Goal: Task Accomplishment & Management: Manage account settings

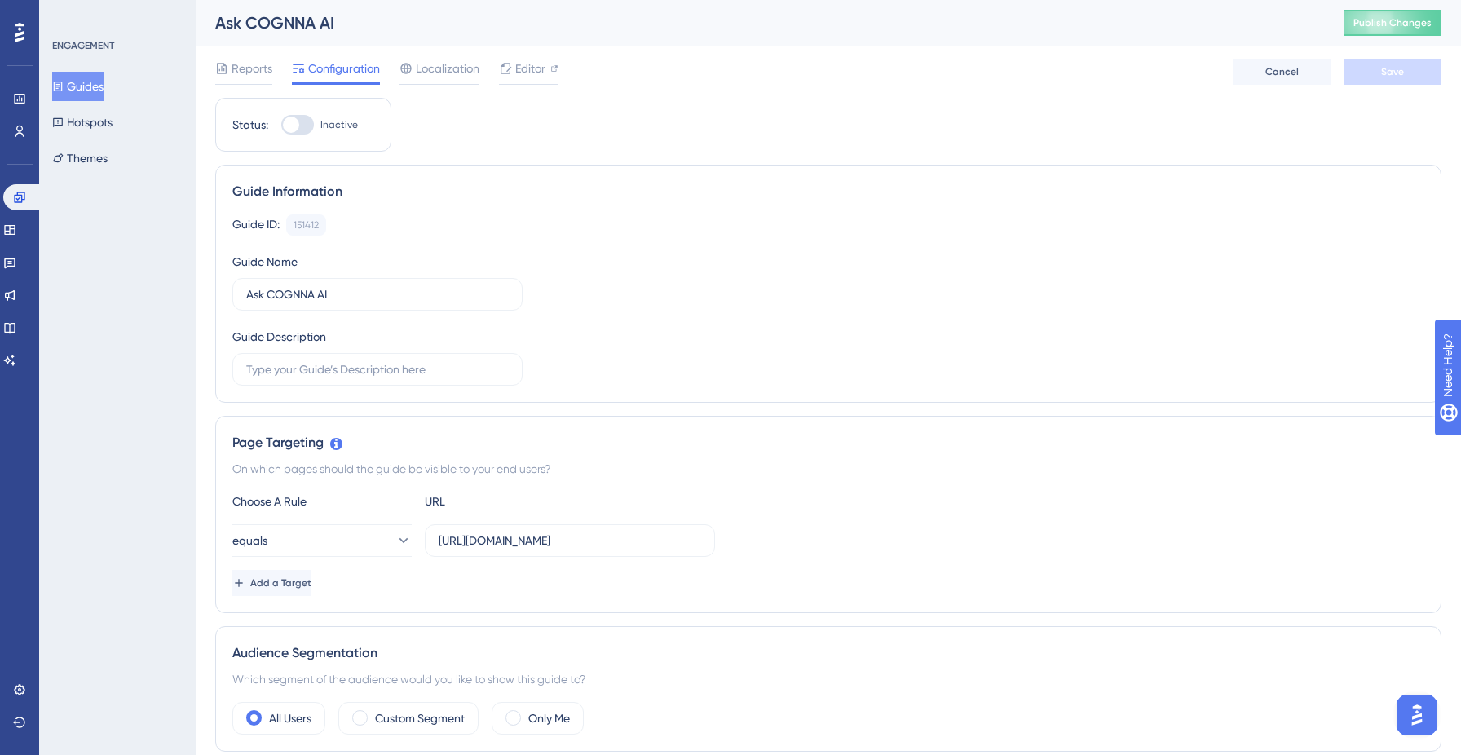
click at [93, 80] on button "Guides" at bounding box center [77, 86] width 51 height 29
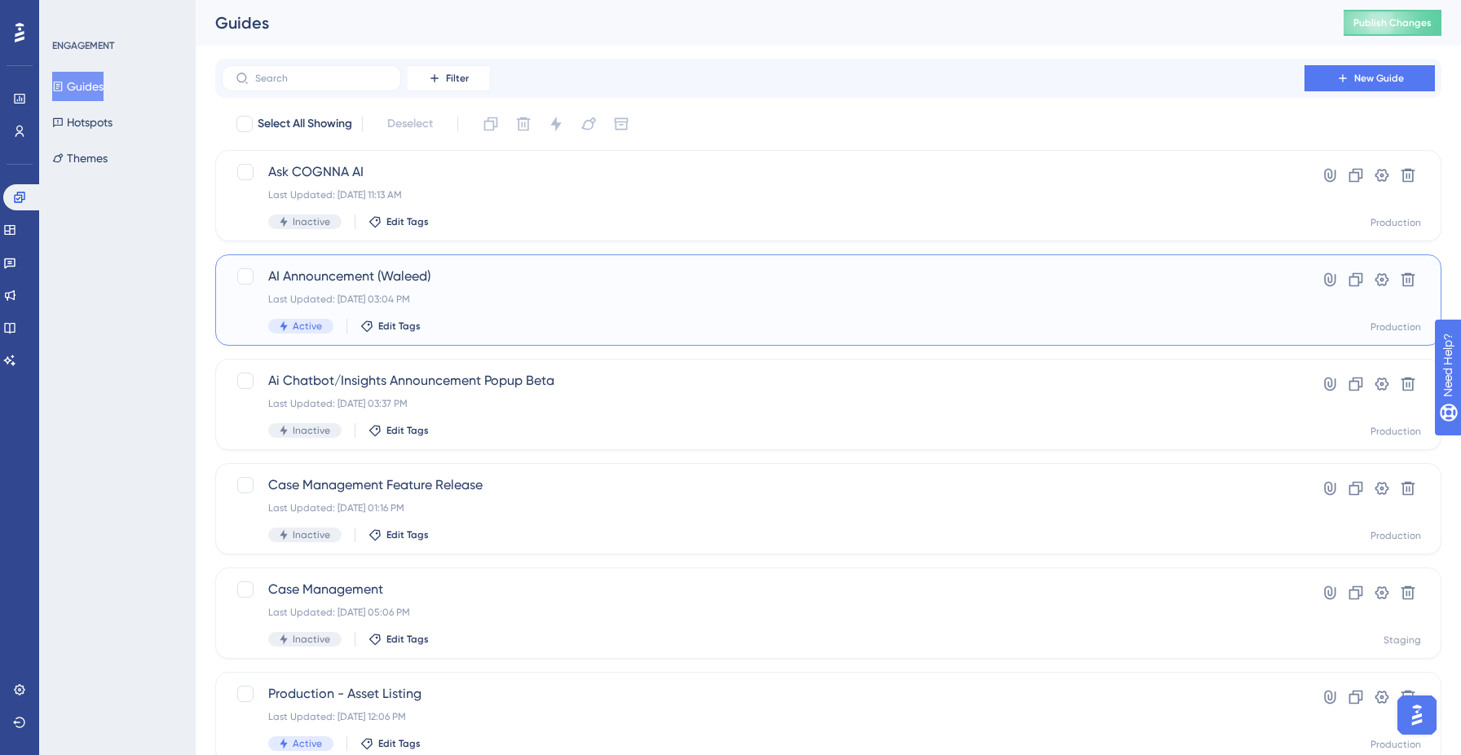
click at [437, 290] on div "AI Announcement (Waleed) Last Updated: [DATE] 03:04 PM Active Edit Tags" at bounding box center [763, 300] width 990 height 67
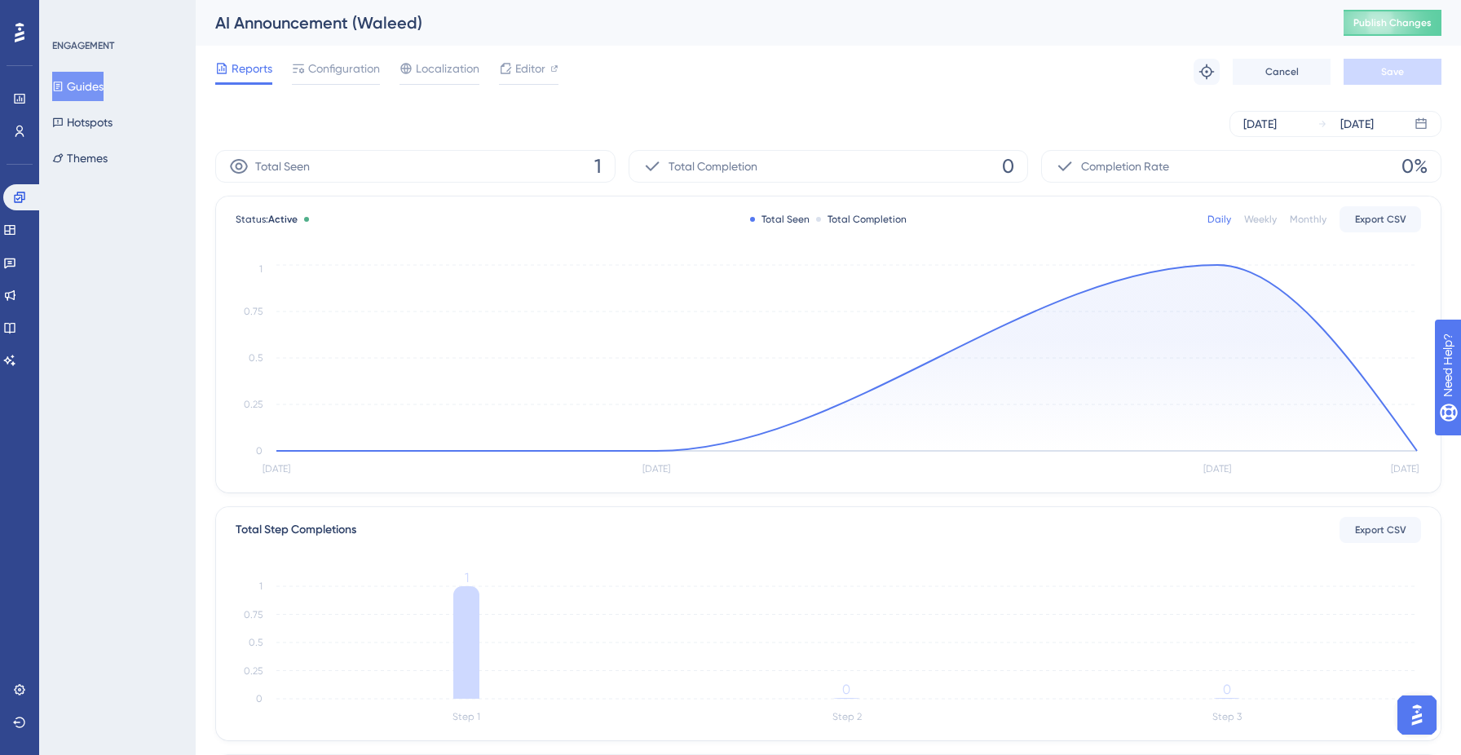
click at [92, 85] on button "Guides" at bounding box center [77, 86] width 51 height 29
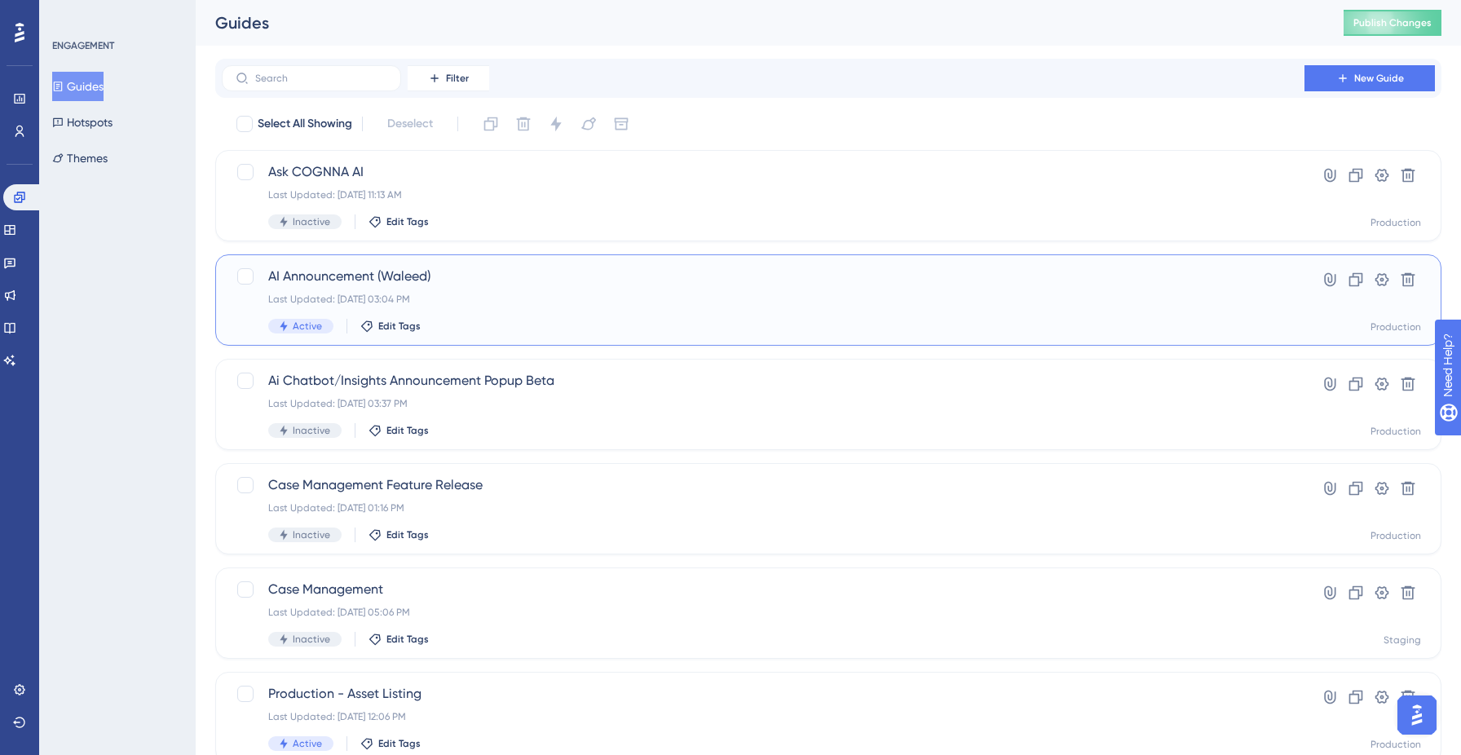
click at [487, 283] on span "AI Announcement (Waleed)" at bounding box center [763, 277] width 990 height 20
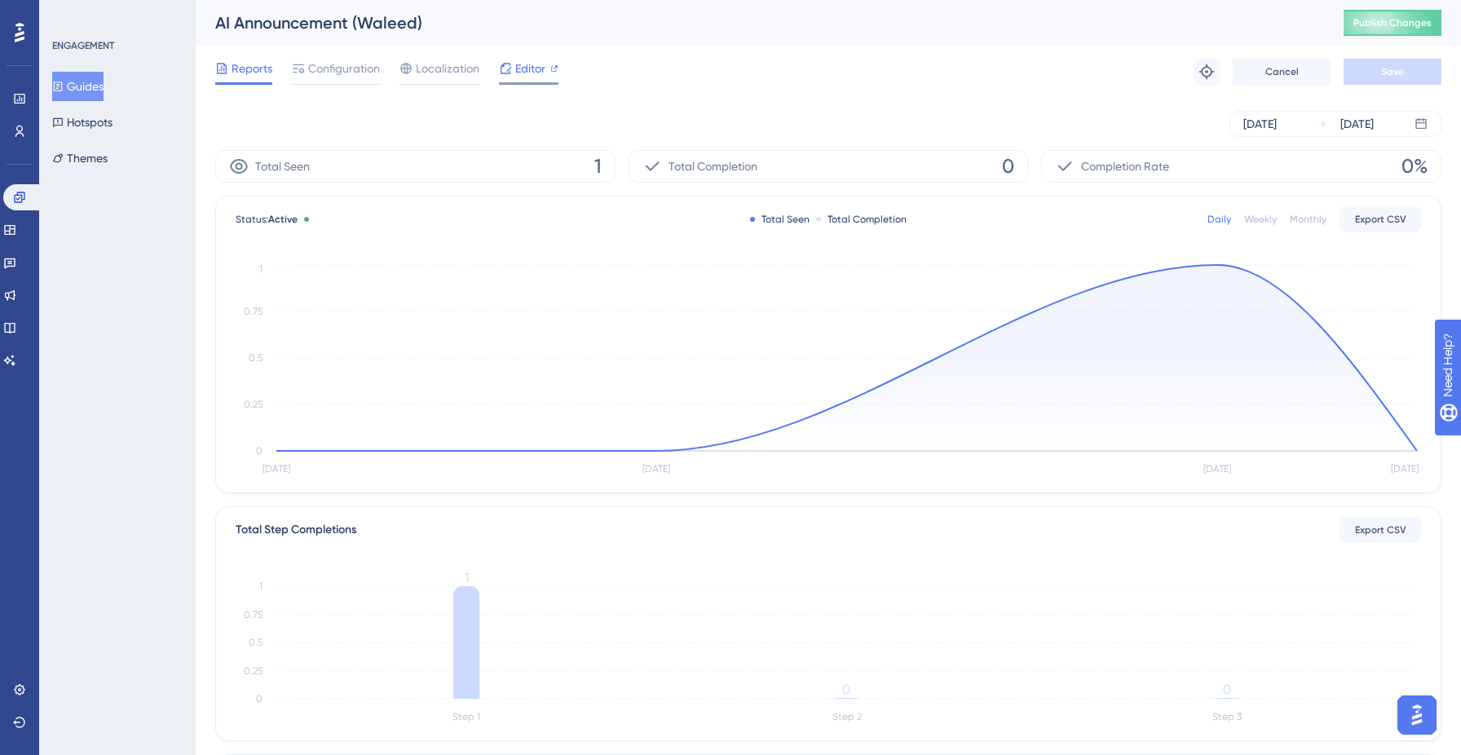
click at [523, 68] on span "Editor" at bounding box center [530, 69] width 30 height 20
click at [350, 69] on span "Configuration" at bounding box center [344, 69] width 72 height 20
click at [341, 75] on span "Configuration" at bounding box center [344, 69] width 72 height 20
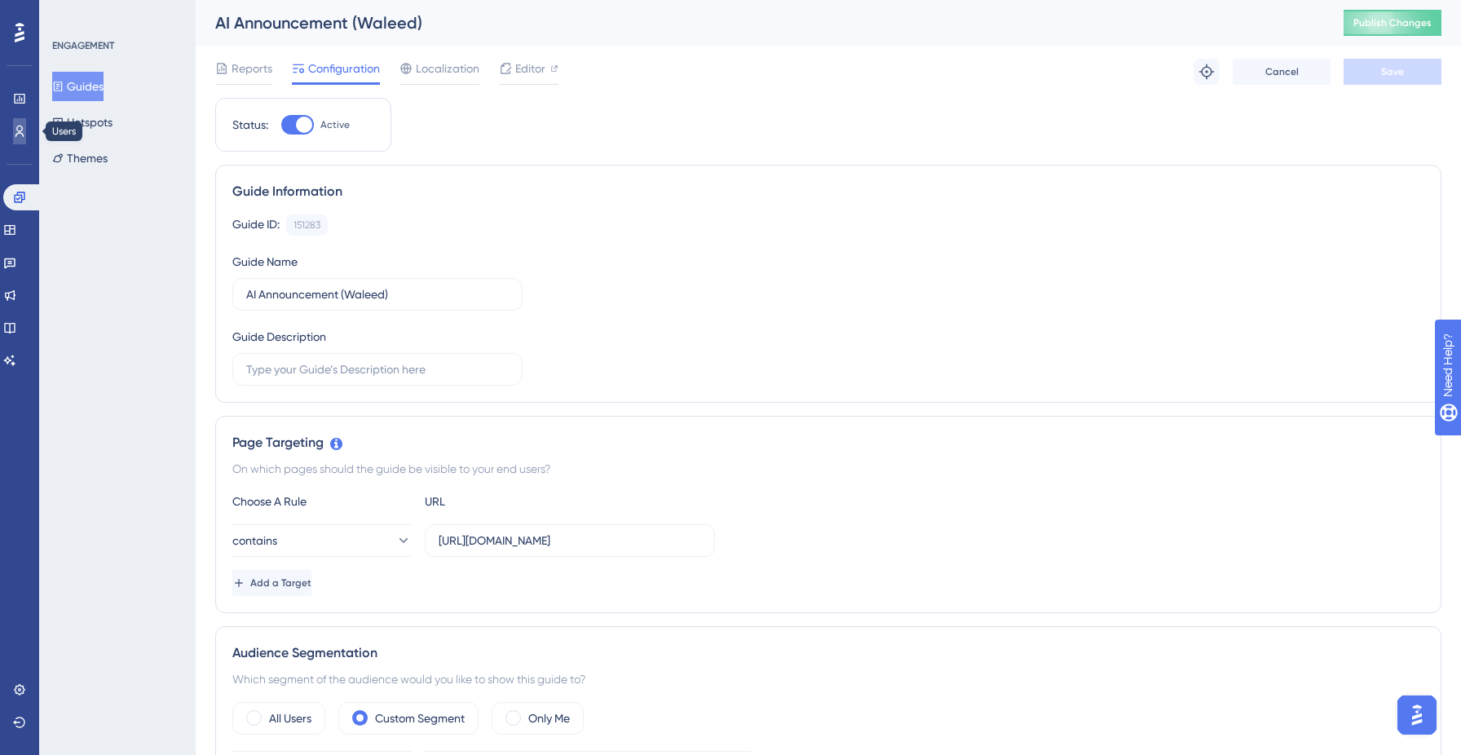
click at [18, 136] on icon at bounding box center [19, 131] width 13 height 13
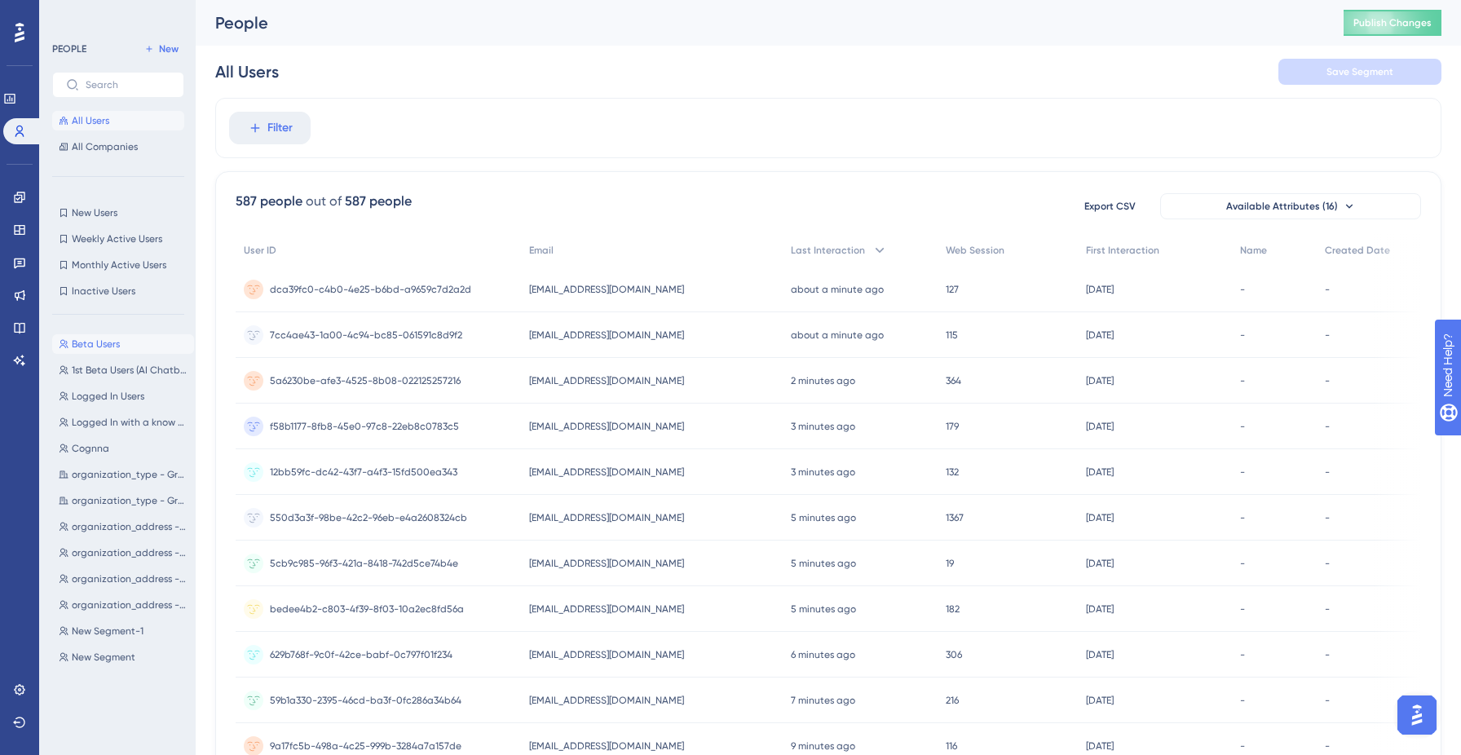
click at [99, 342] on span "Beta Users" at bounding box center [96, 343] width 48 height 13
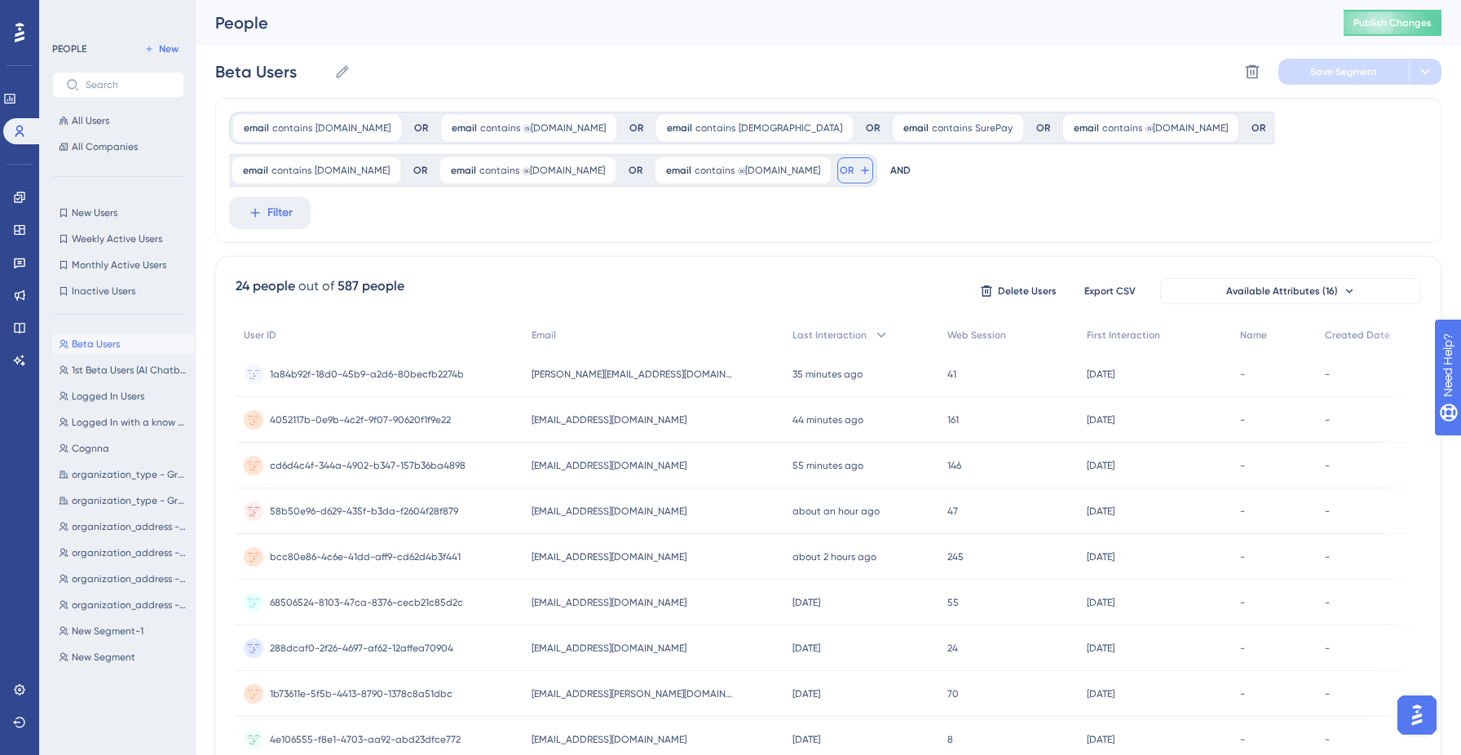
click at [840, 174] on span "OR" at bounding box center [847, 170] width 14 height 13
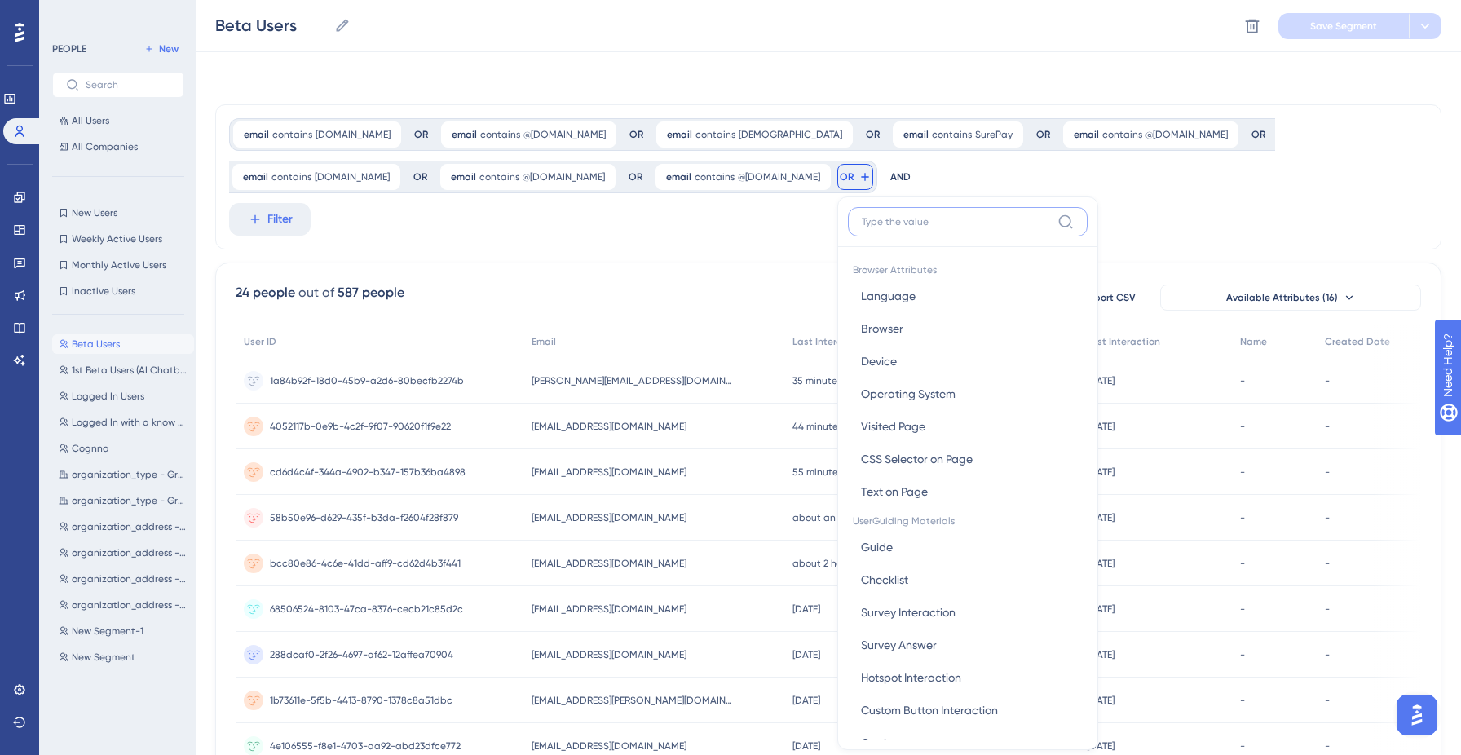
scroll to position [89, 0]
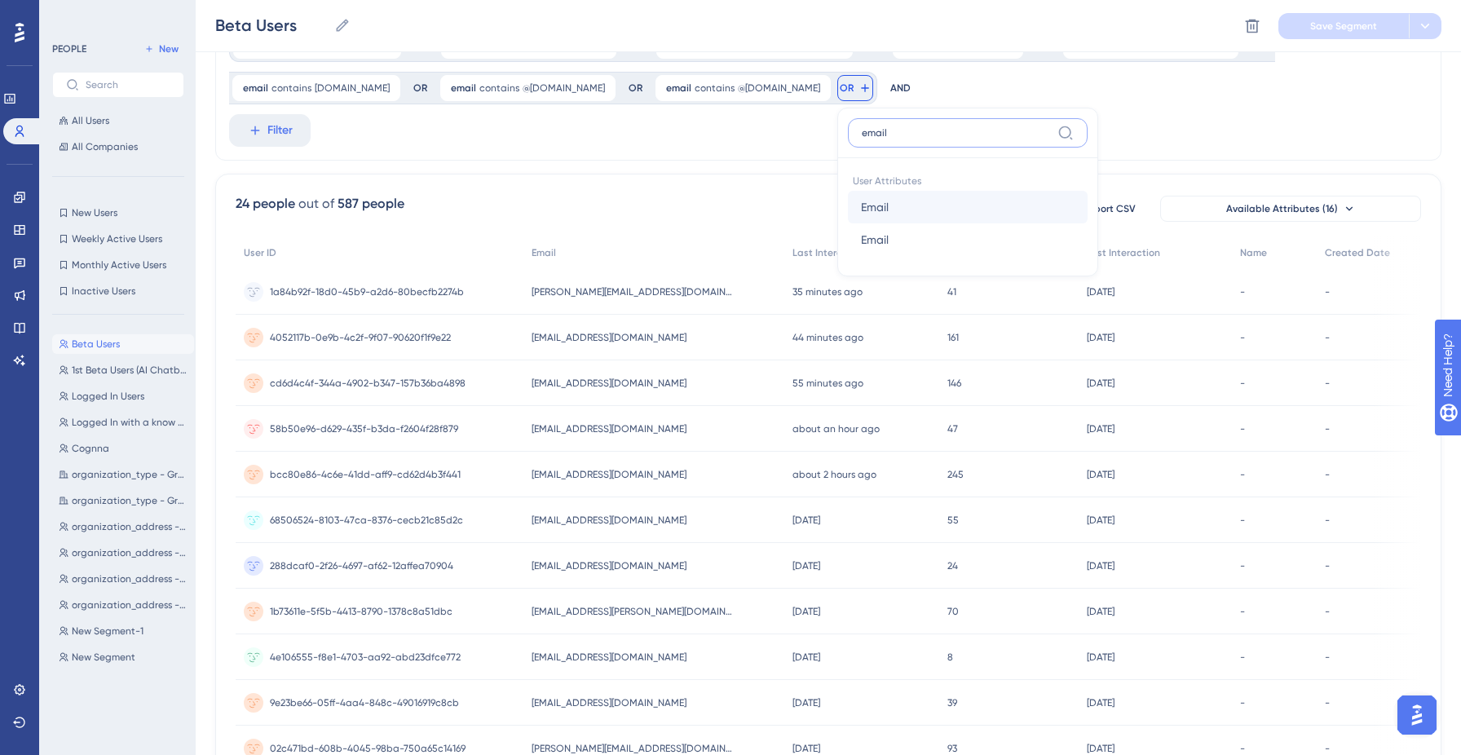
type input "email"
click at [848, 208] on button "Email Email" at bounding box center [968, 207] width 240 height 33
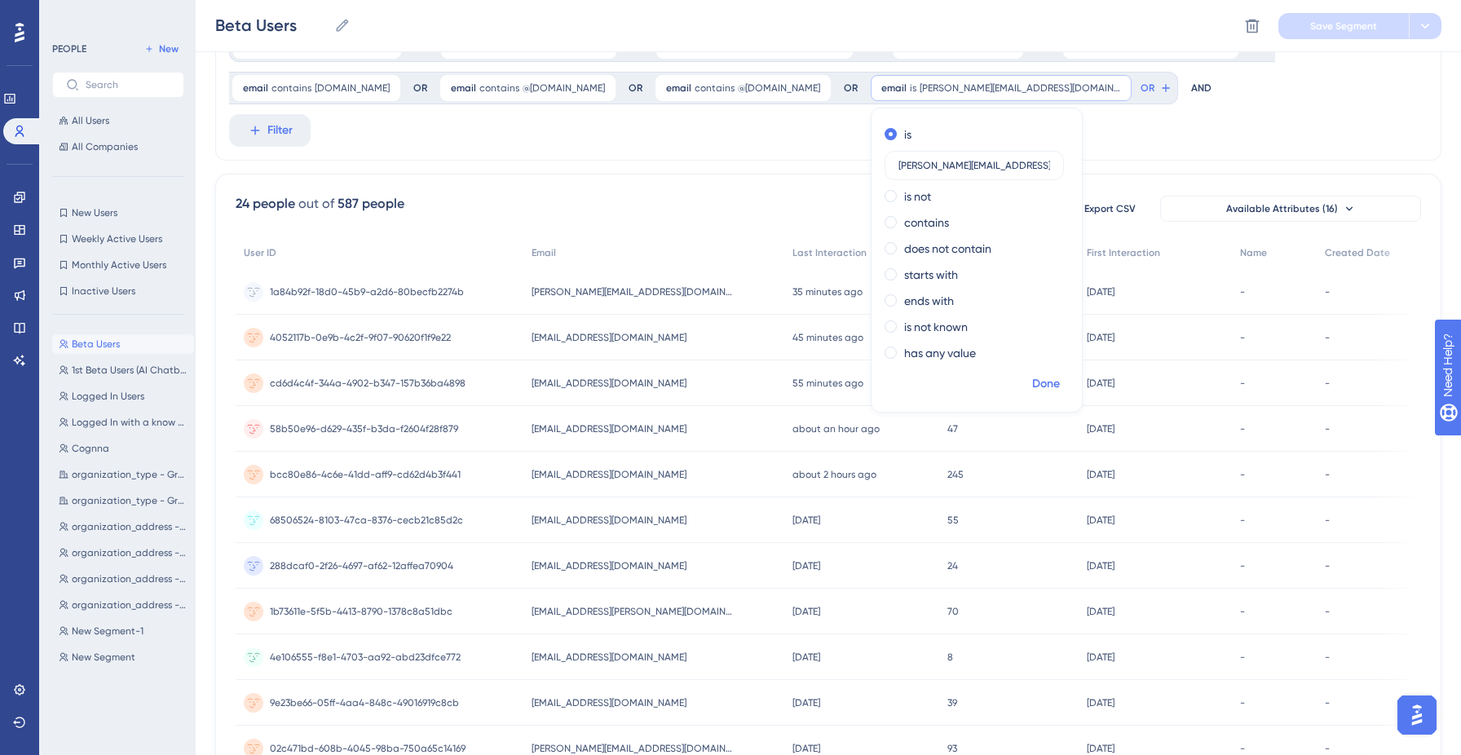
type input "[PERSON_NAME][EMAIL_ADDRESS][DOMAIN_NAME]"
click at [1032, 381] on span "Done" at bounding box center [1046, 384] width 28 height 20
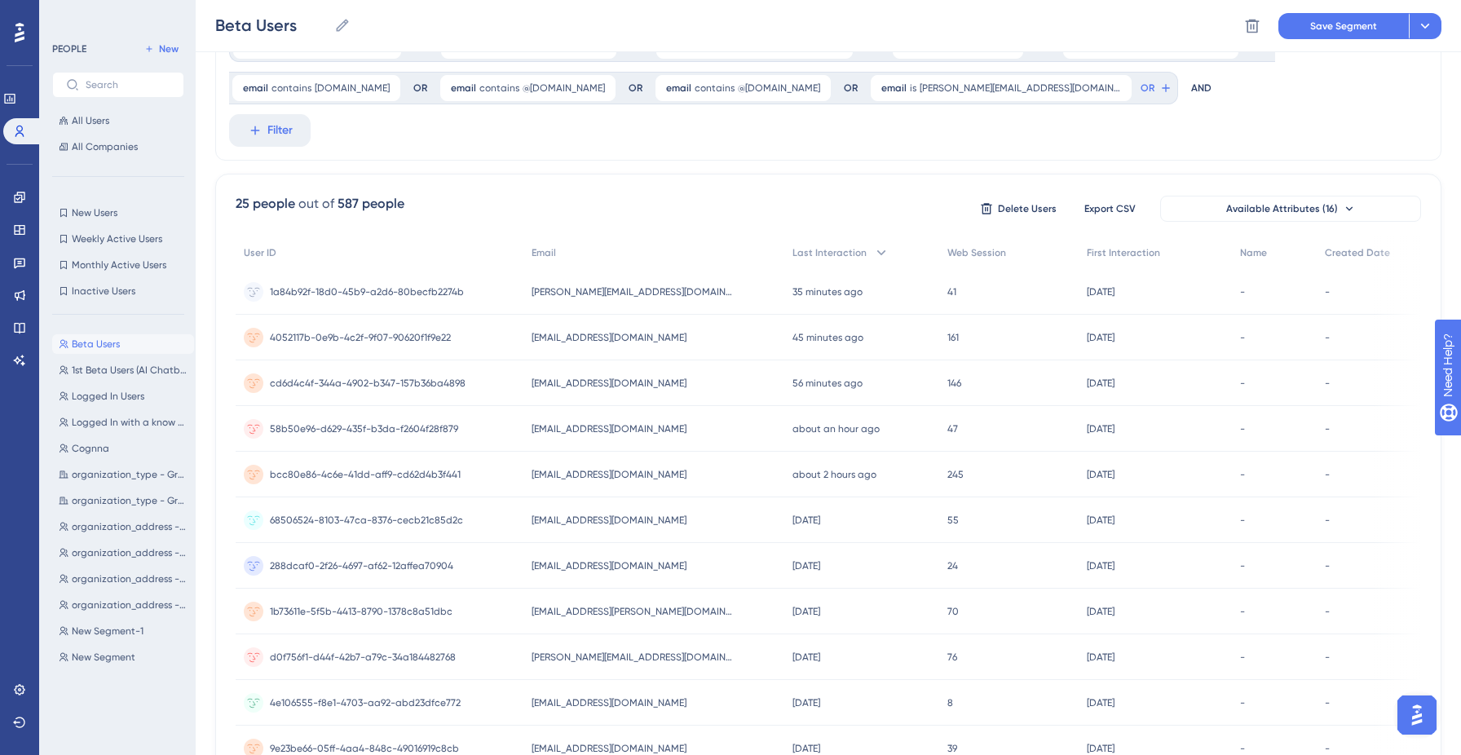
scroll to position [0, 0]
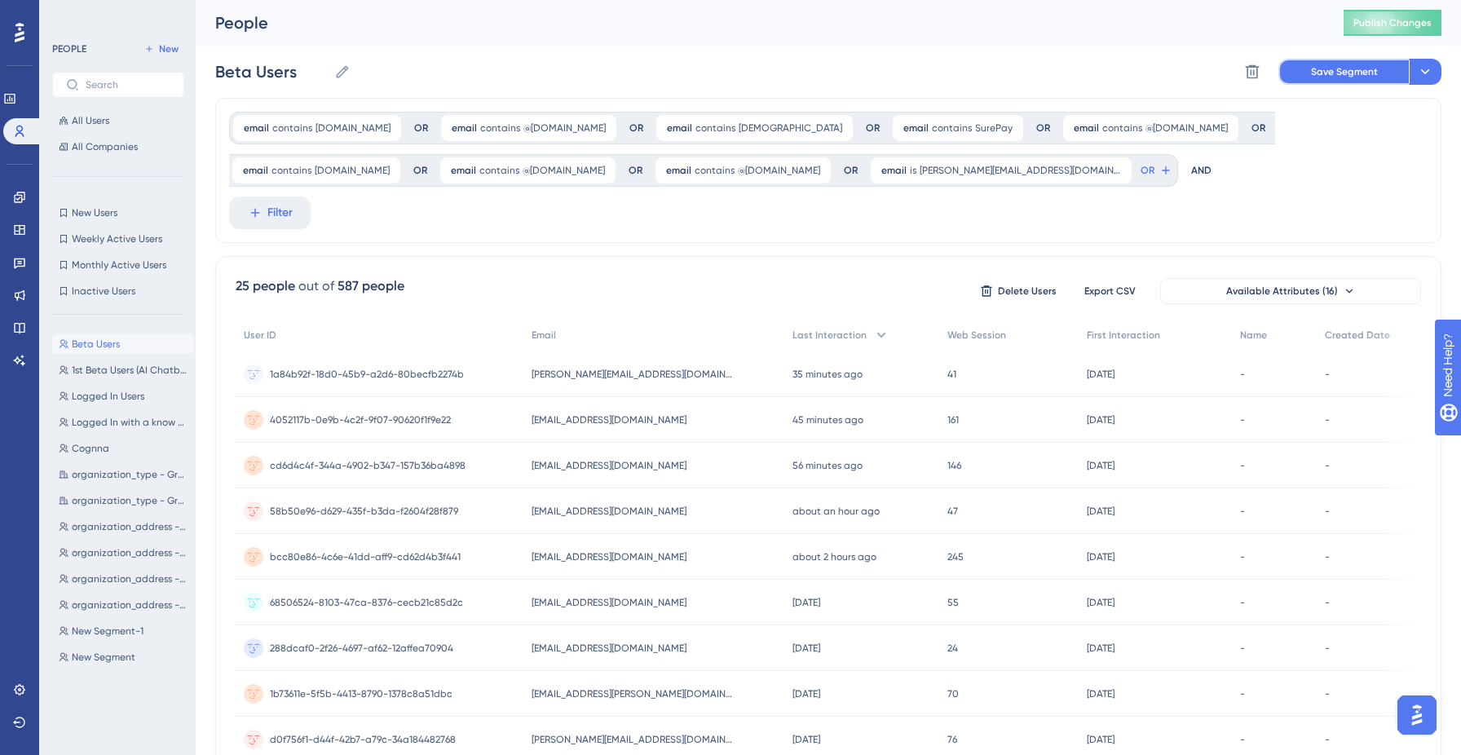
click at [1332, 68] on span "Save Segment" at bounding box center [1344, 71] width 67 height 13
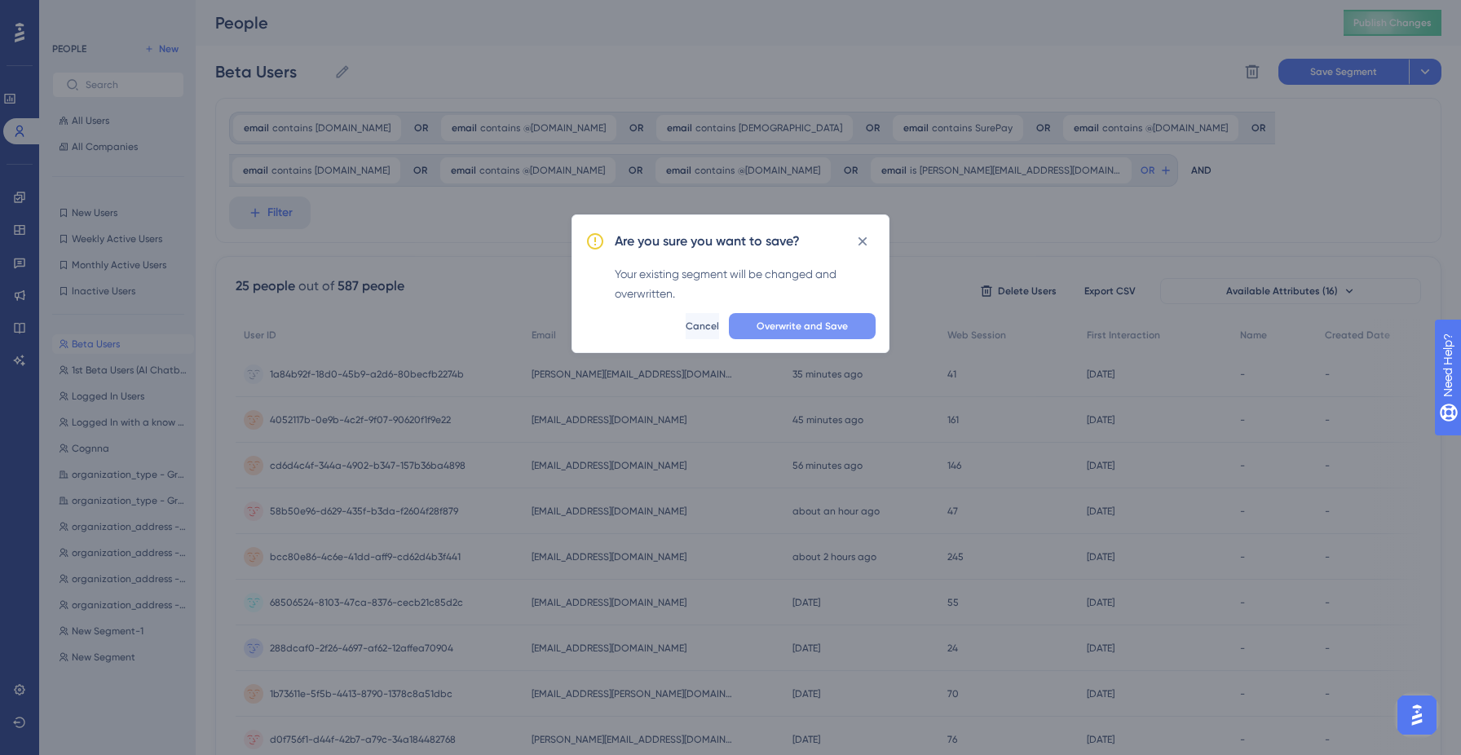
click at [780, 324] on span "Overwrite and Save" at bounding box center [801, 326] width 91 height 13
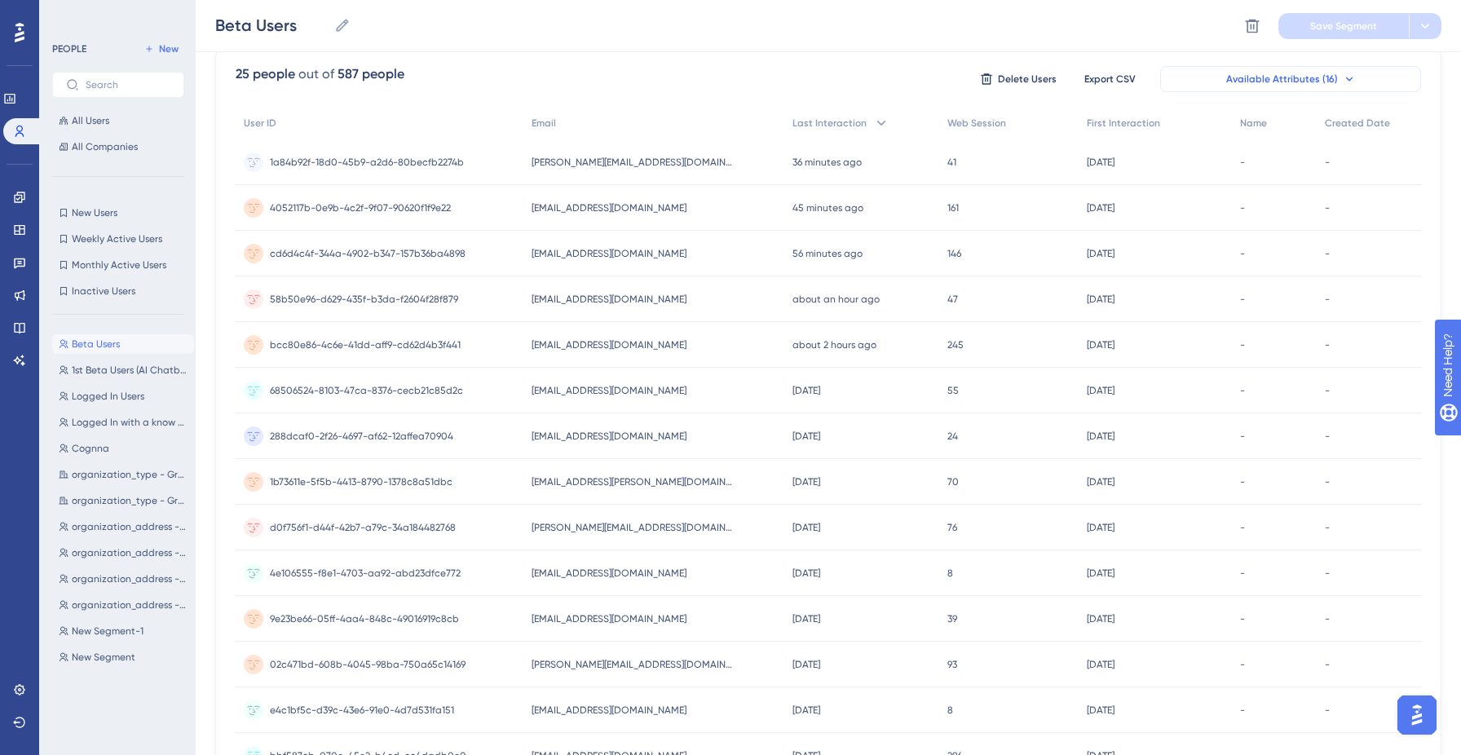
click at [1320, 73] on span "Available Attributes (16)" at bounding box center [1282, 79] width 112 height 13
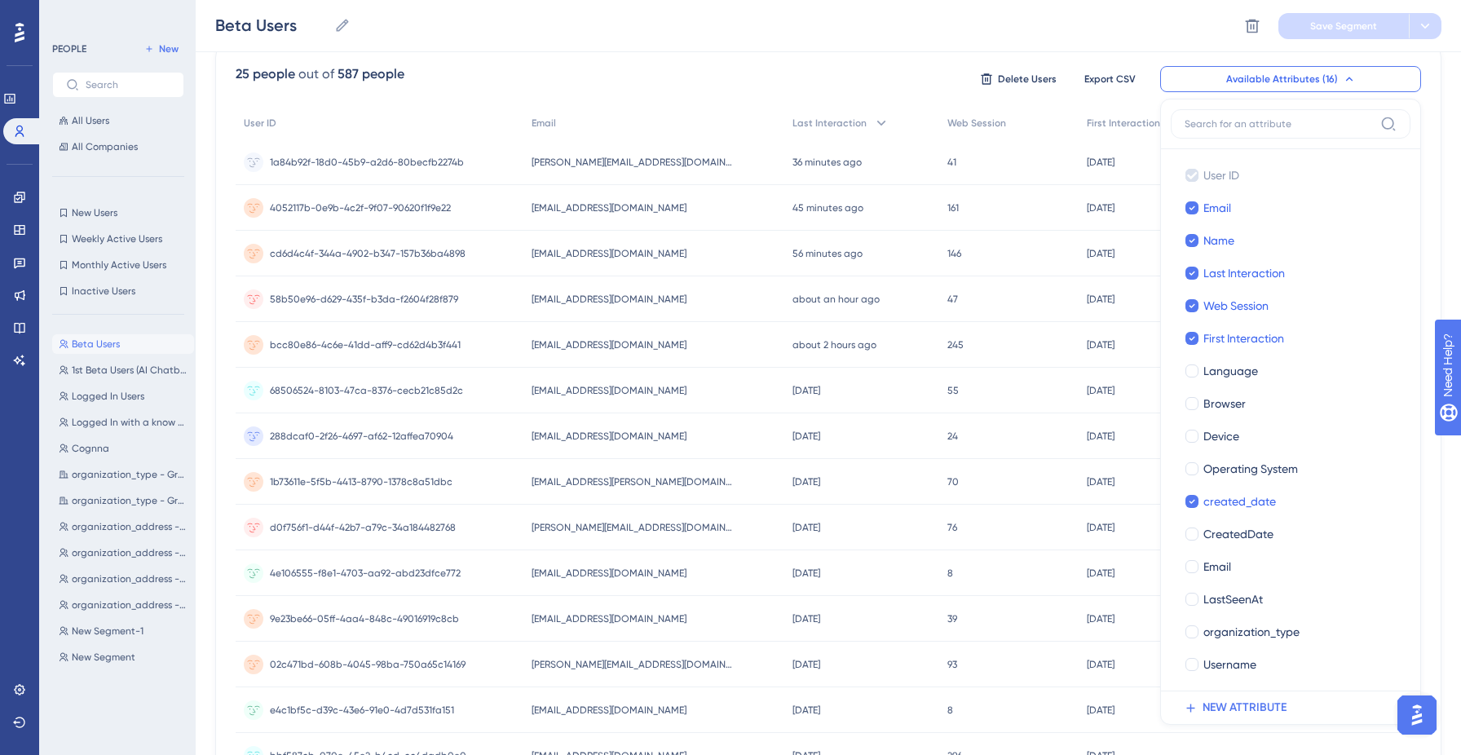
scroll to position [253, 0]
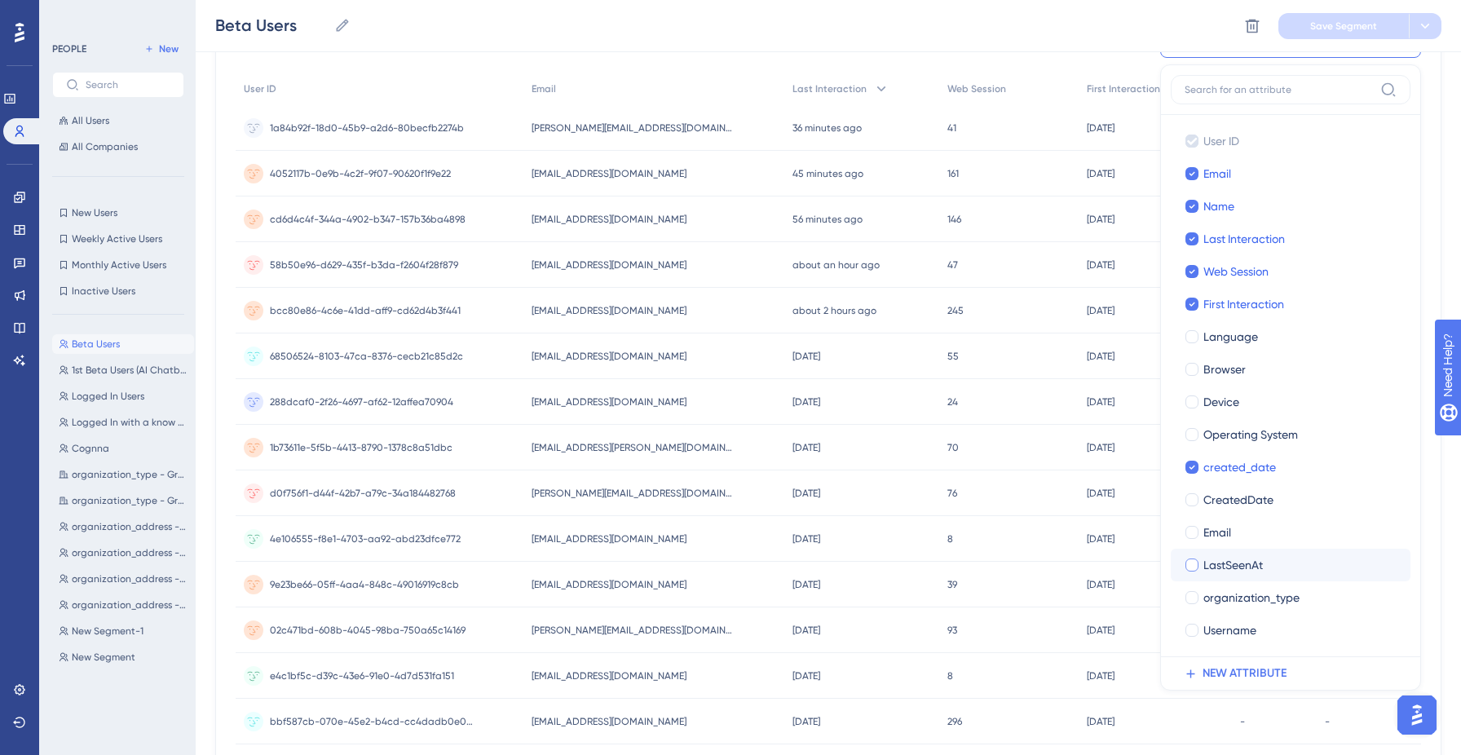
click at [1196, 558] on div at bounding box center [1191, 564] width 13 height 13
checkbox input "true"
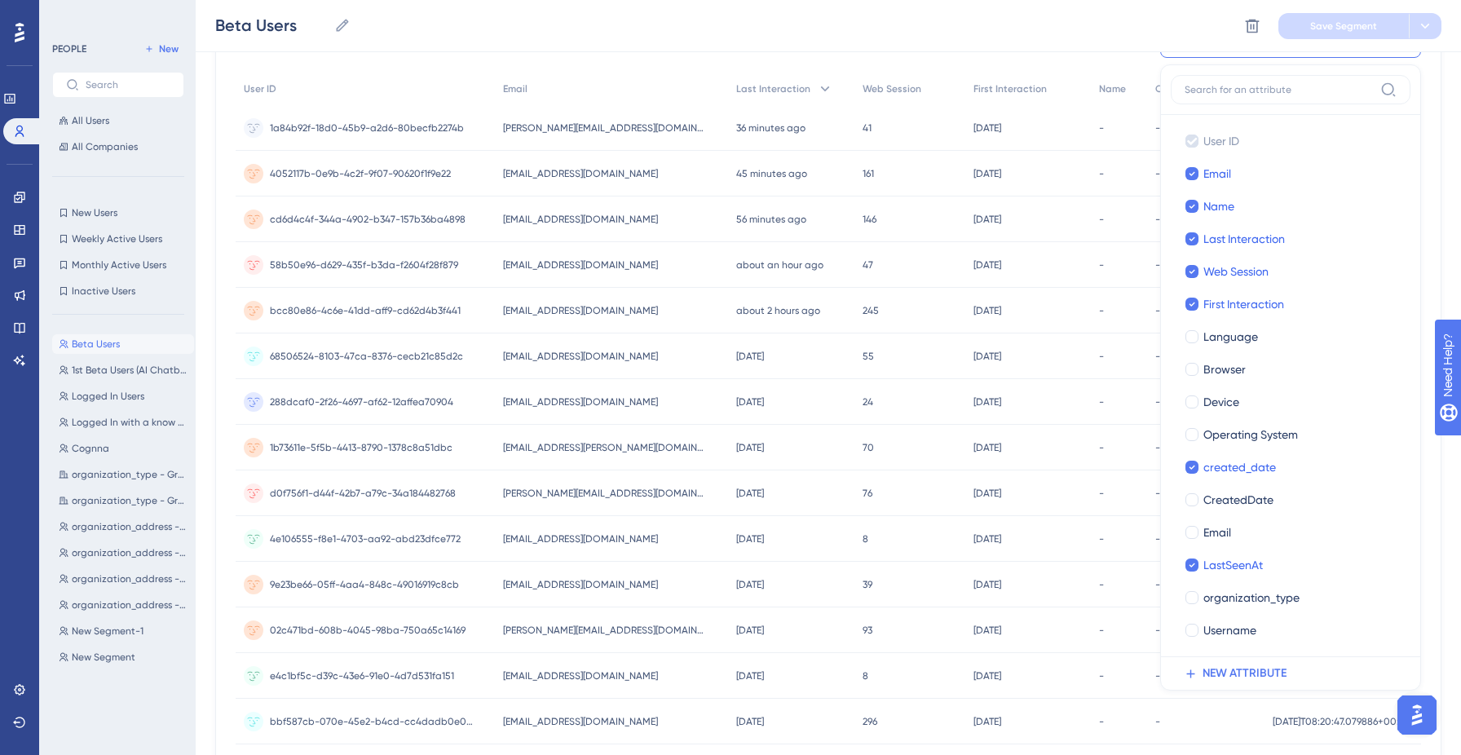
click at [1118, 68] on div "25 people out of 587 people Delete Users Export CSV Available Attributes (16) U…" at bounding box center [828, 550] width 1226 height 1081
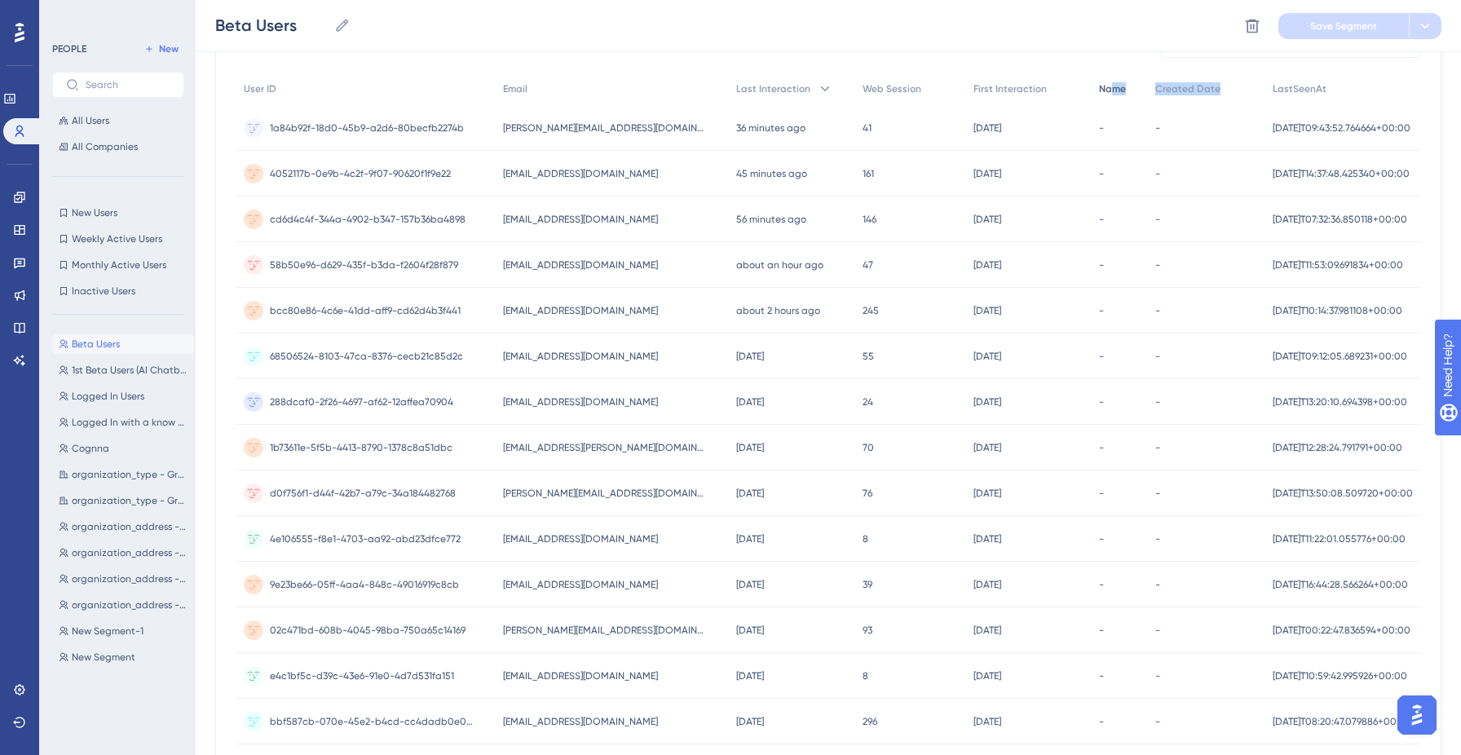
drag, startPoint x: 1296, startPoint y: 81, endPoint x: 1074, endPoint y: 85, distance: 221.7
click at [1074, 85] on div "User ID Email Last Interaction Web Session First Interaction Name Created Date …" at bounding box center [828, 546] width 1185 height 946
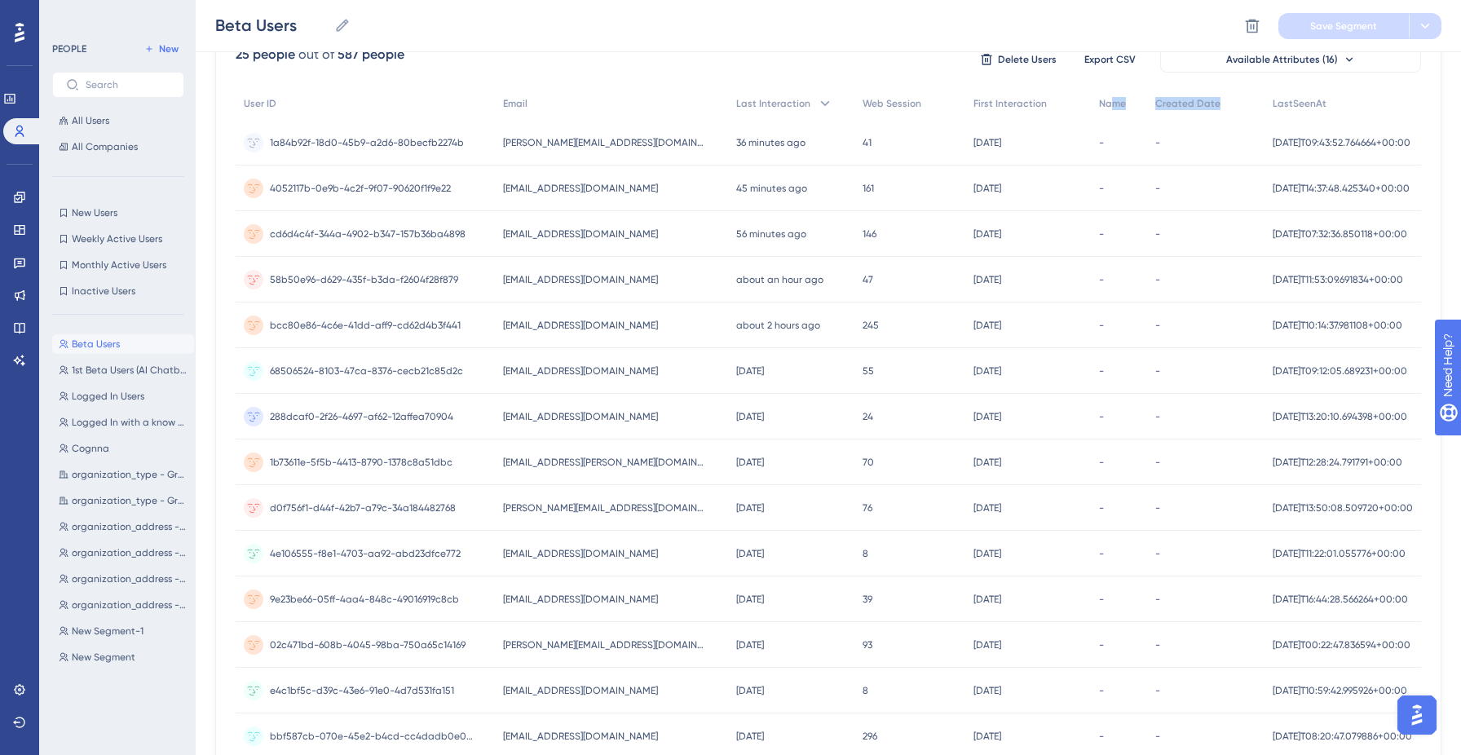
scroll to position [0, 0]
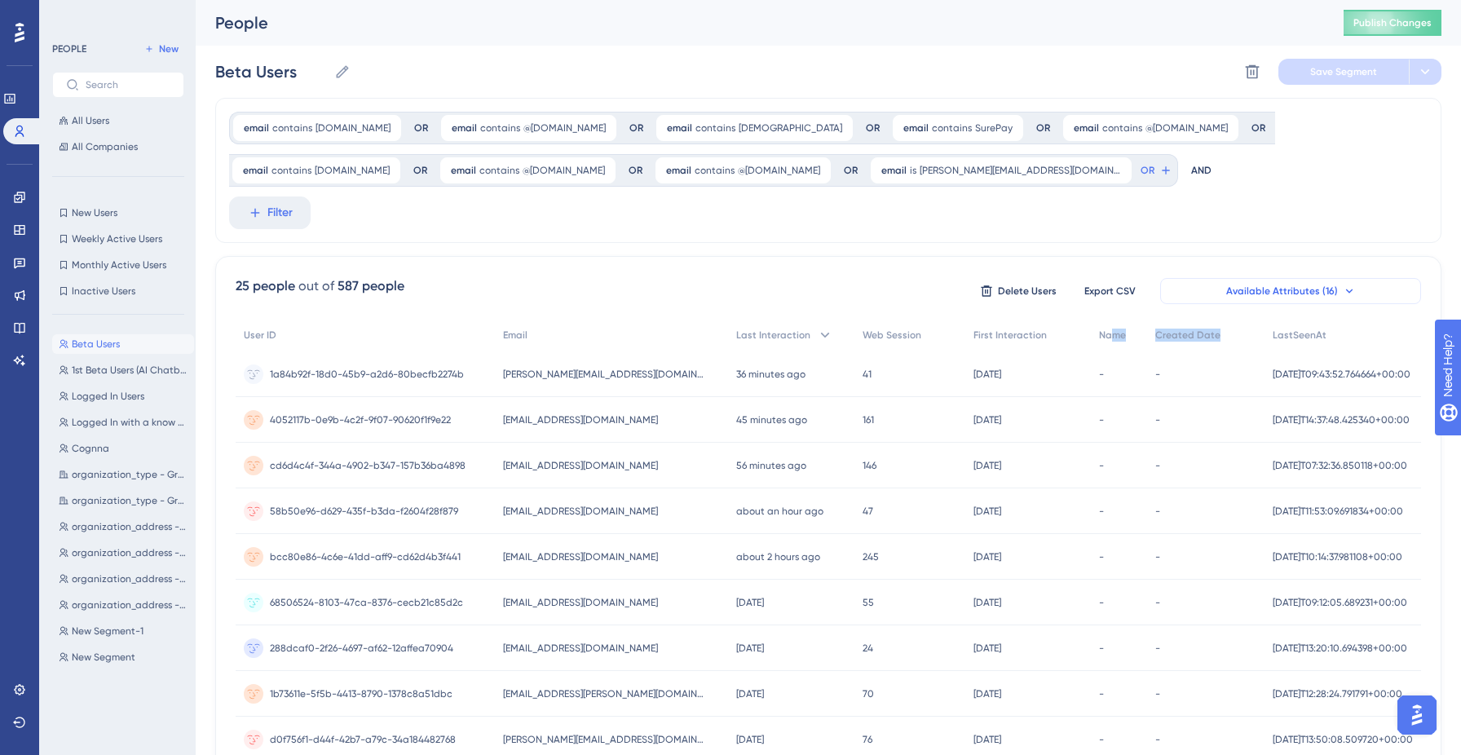
click at [1312, 286] on span "Available Attributes (16)" at bounding box center [1282, 290] width 112 height 13
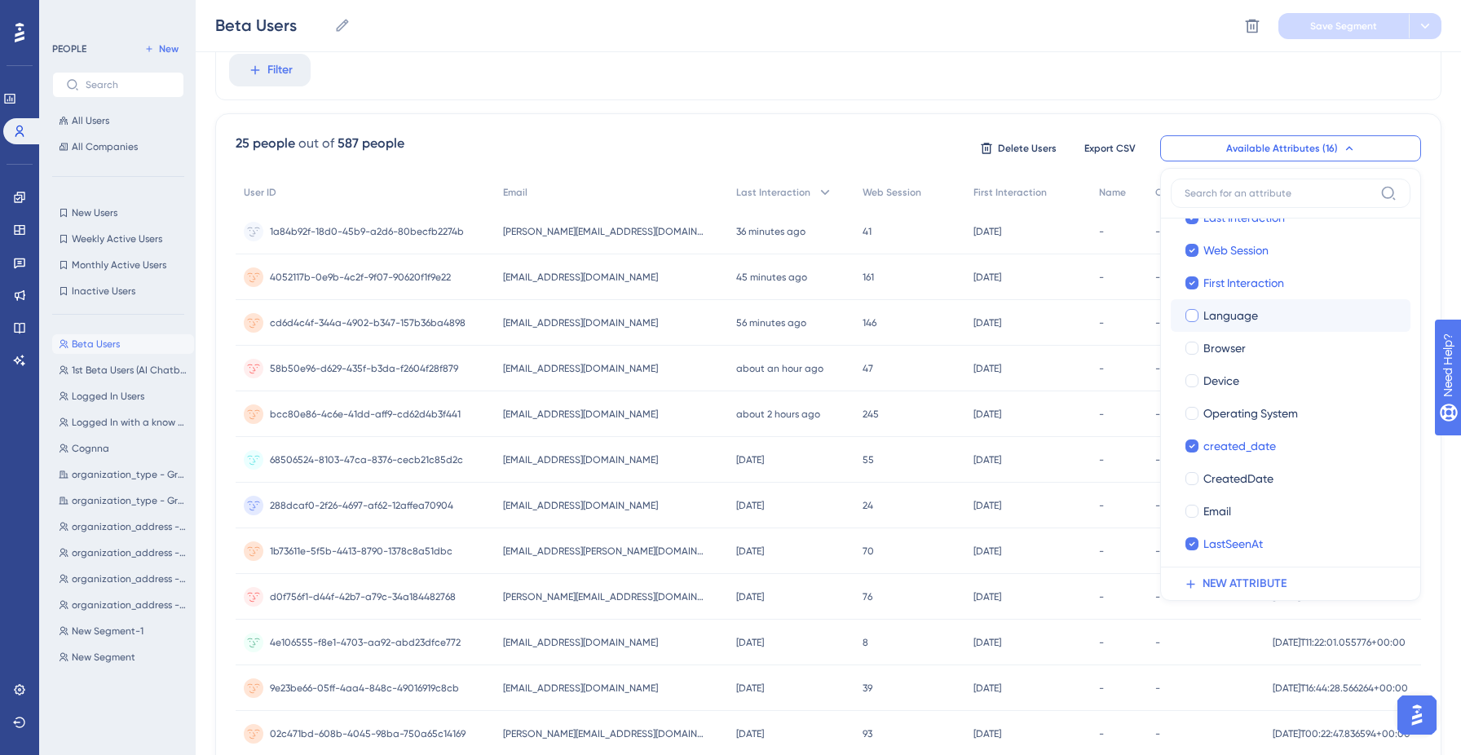
scroll to position [130, 0]
click at [1236, 124] on div "25 people out of 587 people Delete Users Export CSV Available Attributes (16) U…" at bounding box center [828, 653] width 1226 height 1081
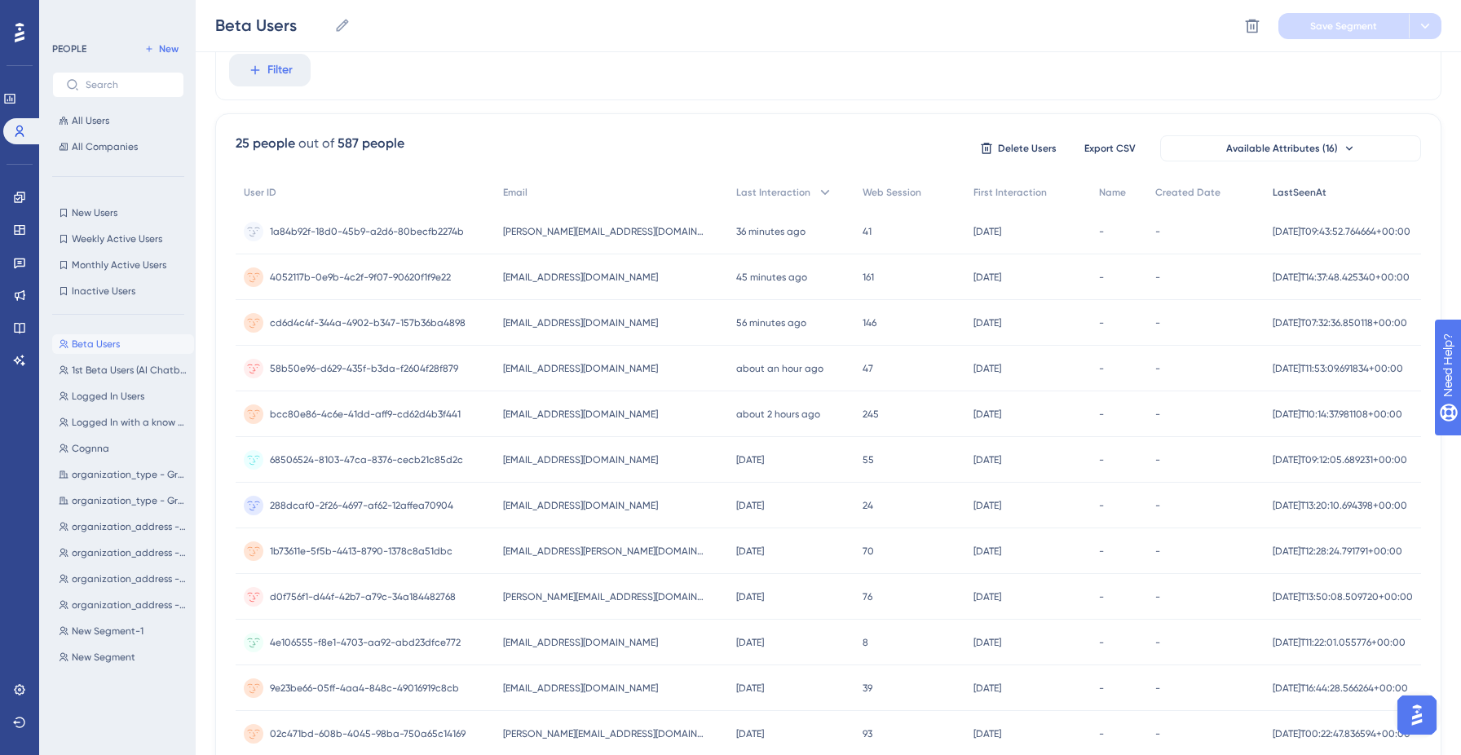
click at [1286, 196] on span "LastSeenAt" at bounding box center [1299, 192] width 54 height 13
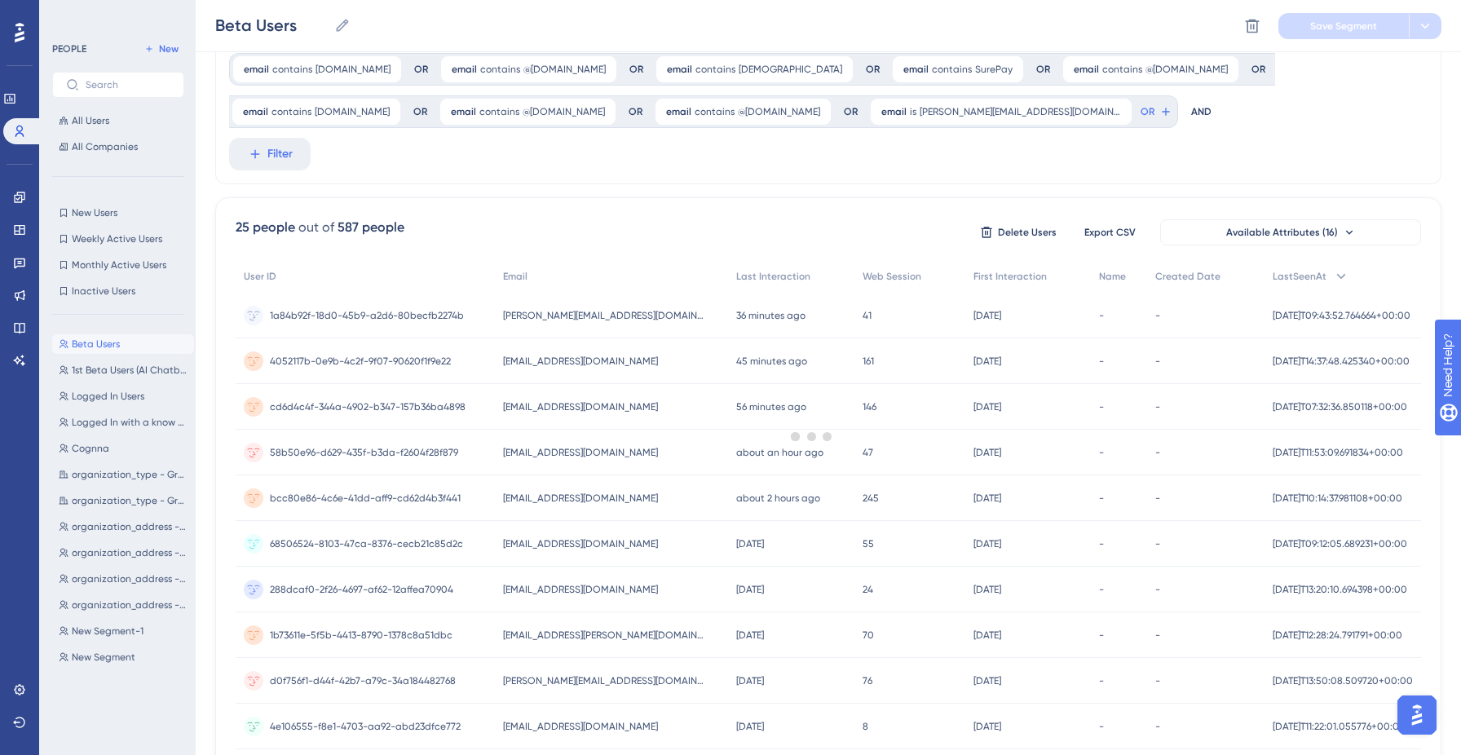
scroll to position [0, 0]
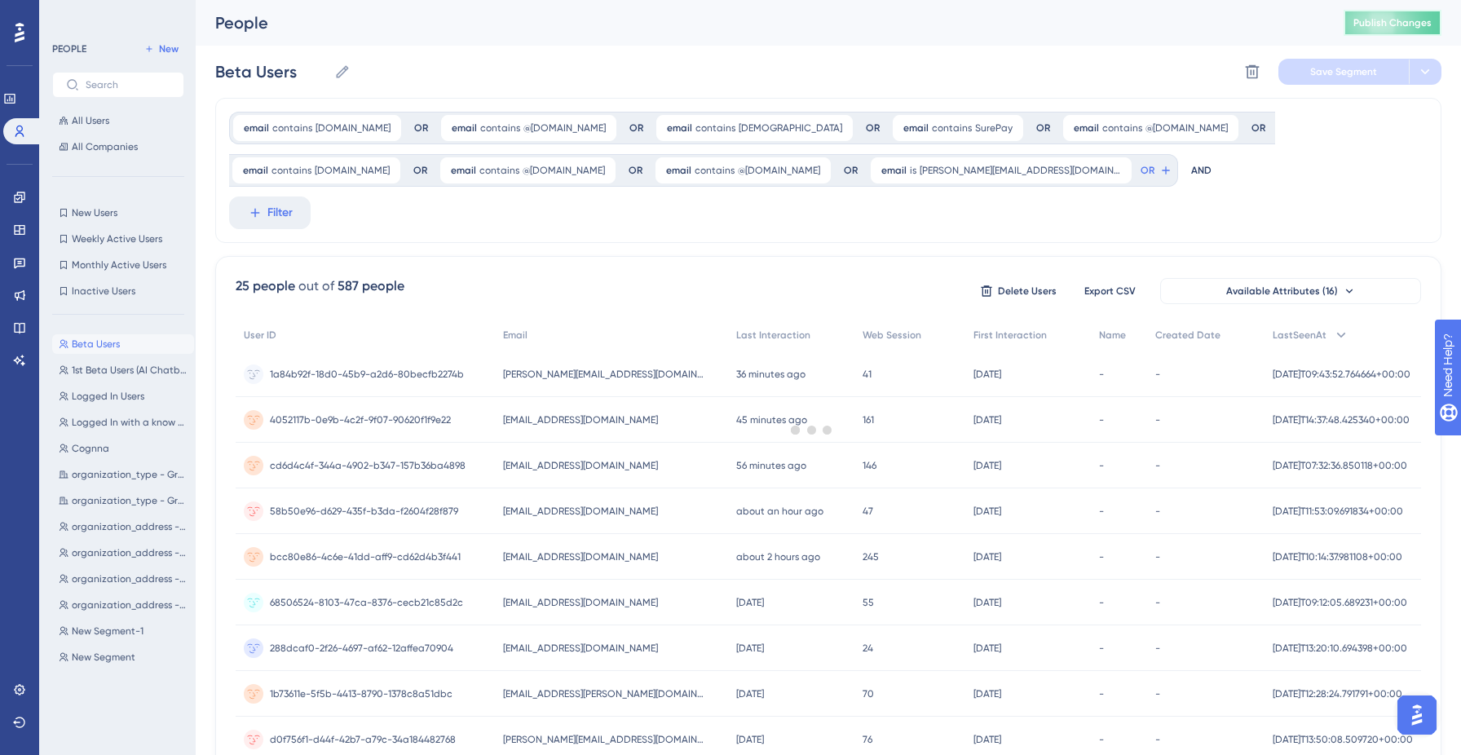
click at [1374, 24] on span "Publish Changes" at bounding box center [1392, 22] width 78 height 13
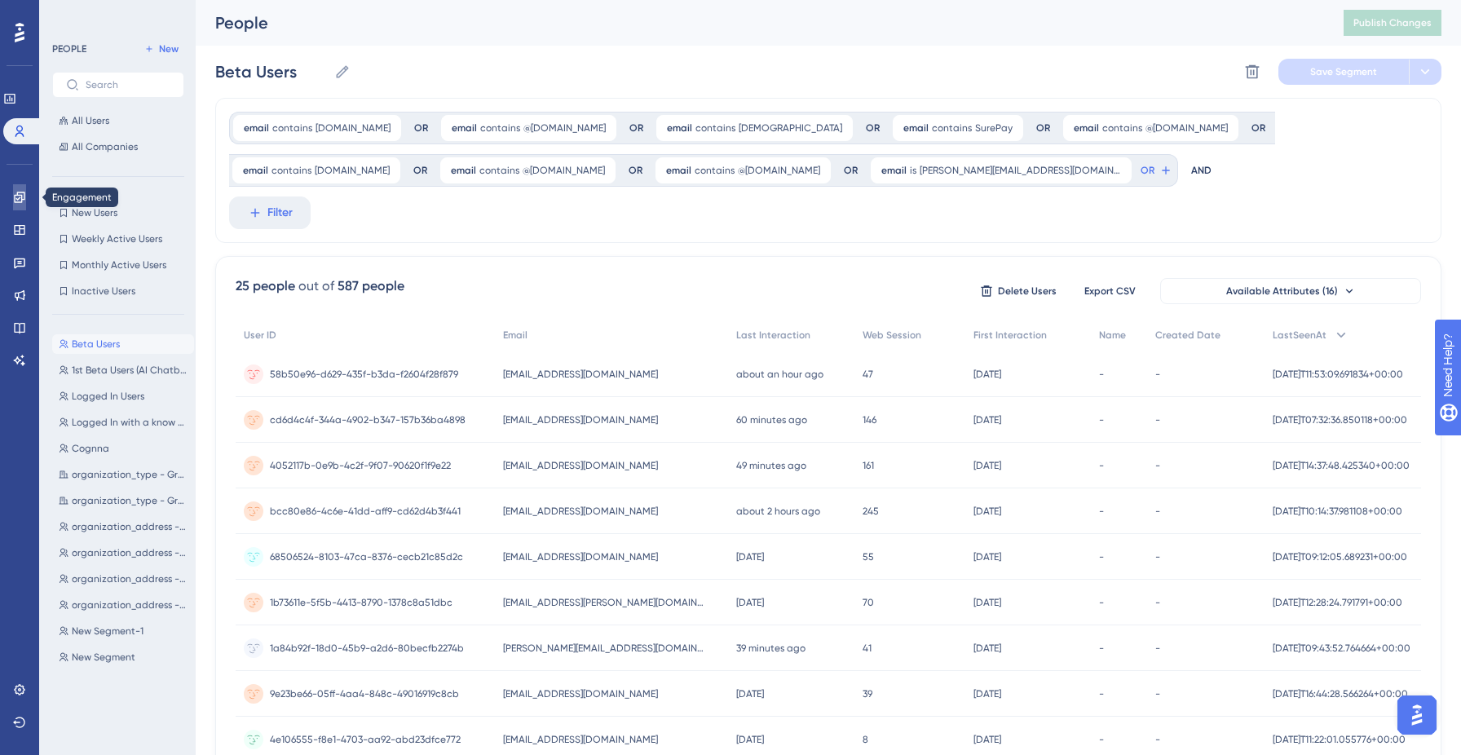
click at [21, 198] on icon at bounding box center [19, 197] width 11 height 11
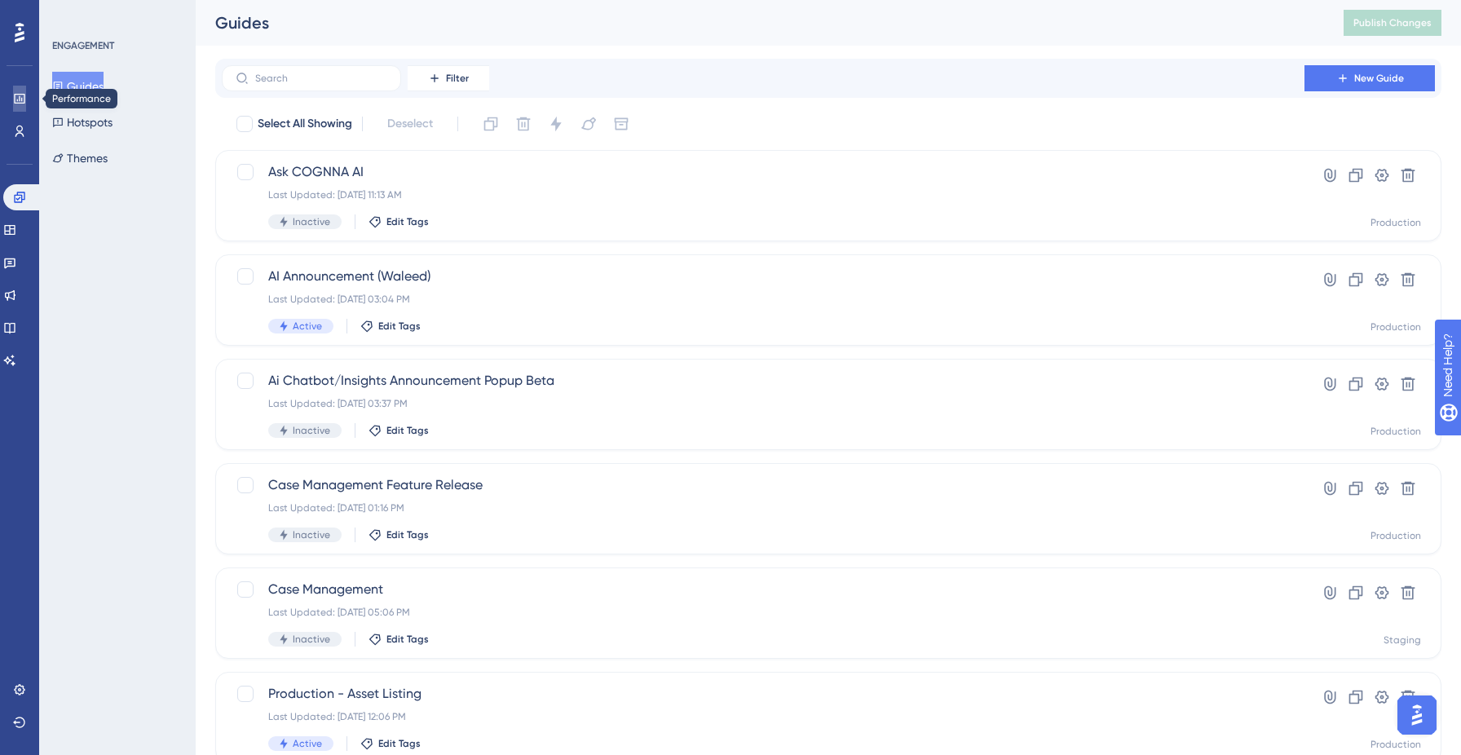
click at [14, 95] on icon at bounding box center [19, 99] width 11 height 10
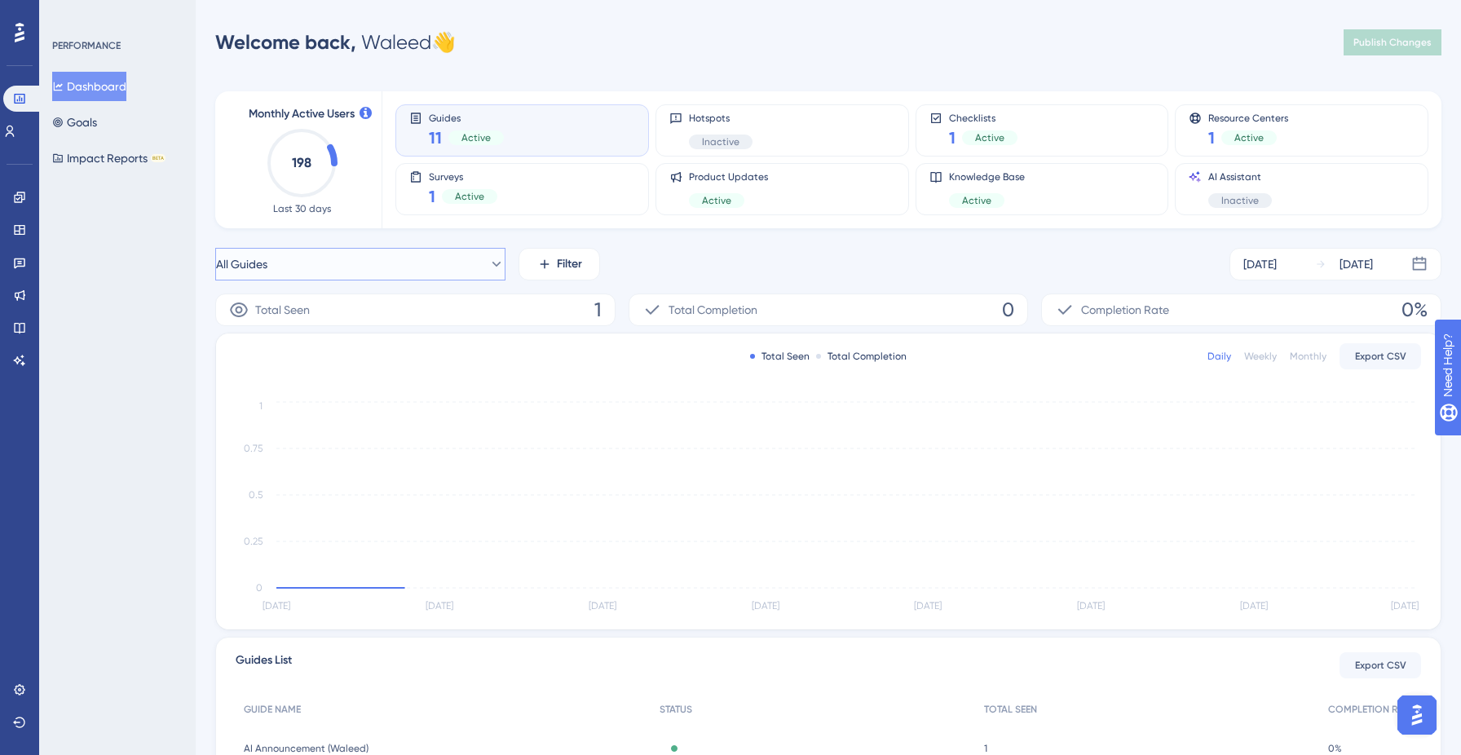
click at [381, 277] on button "All Guides" at bounding box center [360, 264] width 290 height 33
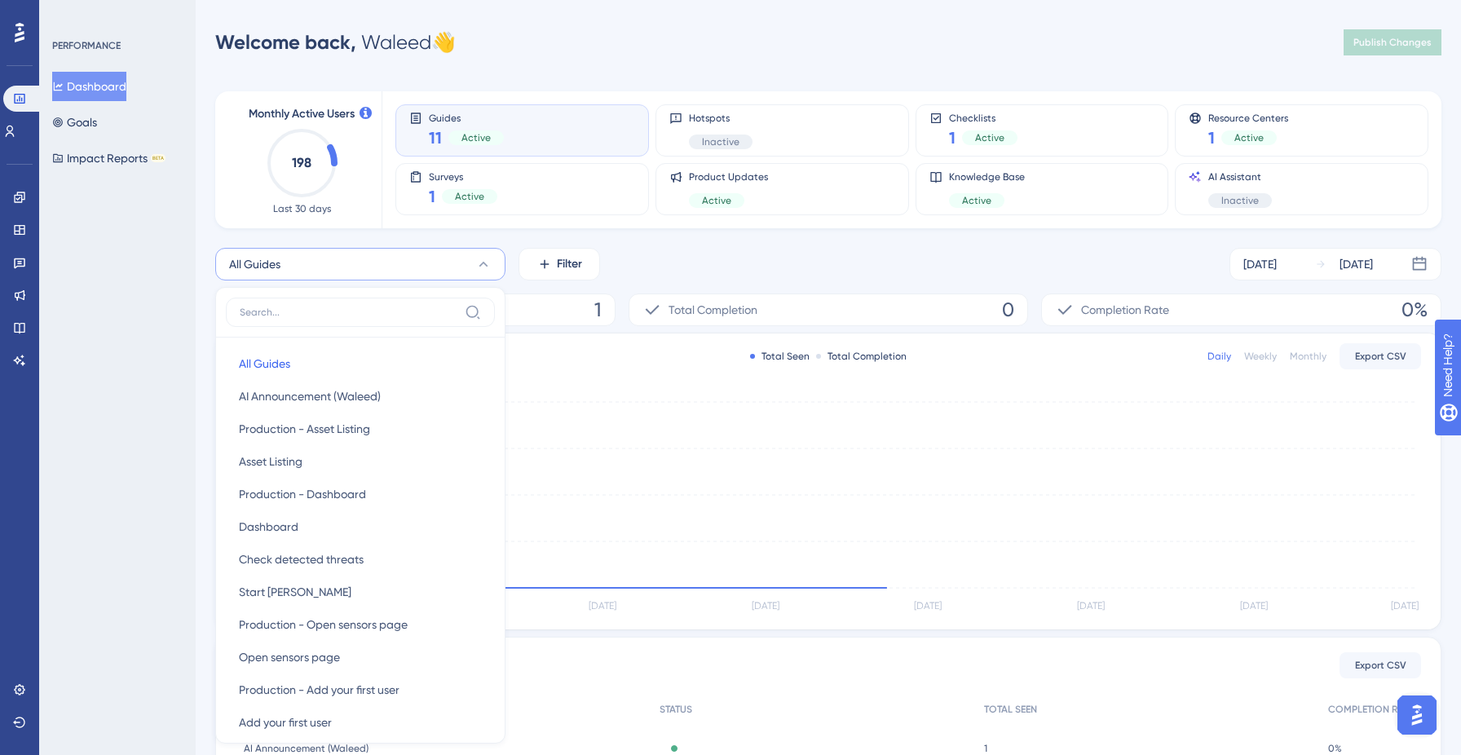
scroll to position [134, 0]
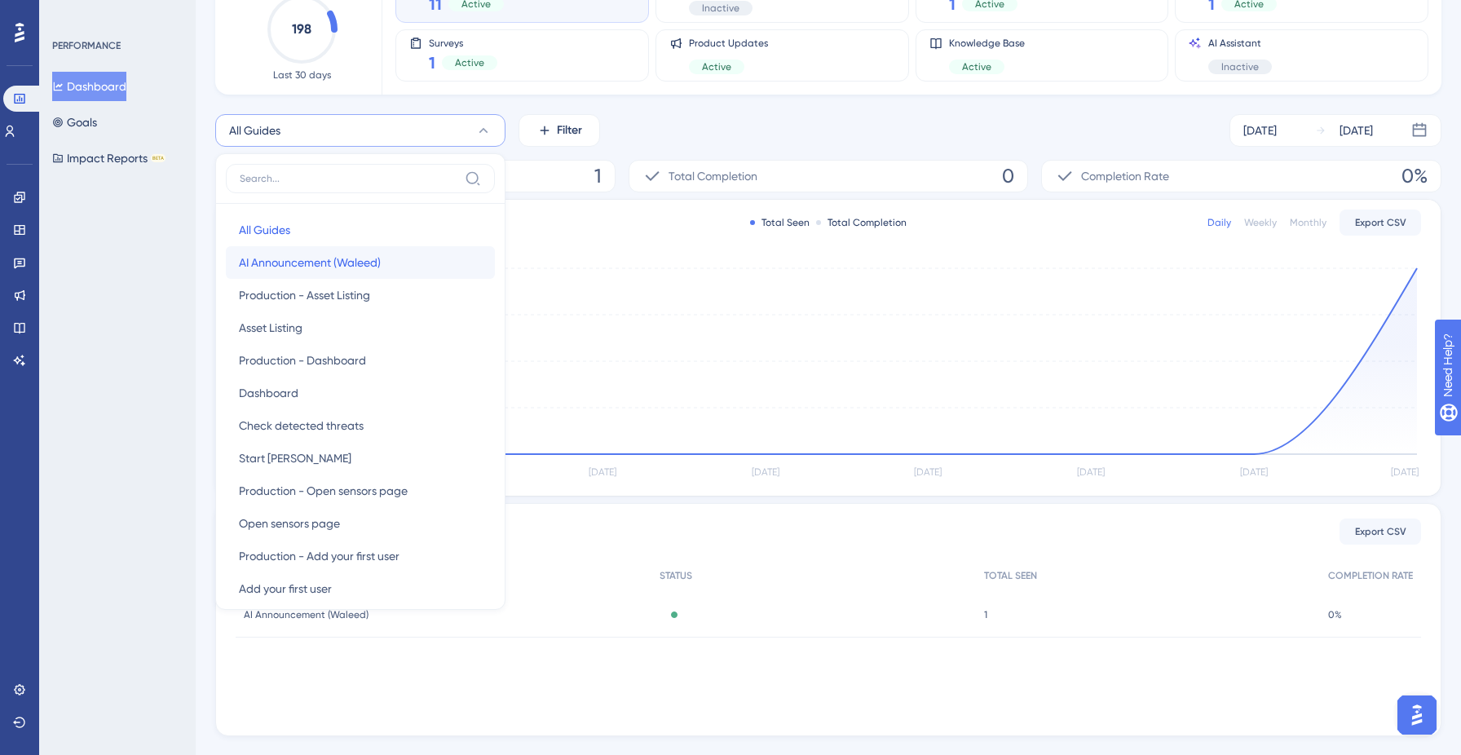
click at [359, 267] on span "AI Announcement (Waleed)" at bounding box center [310, 263] width 142 height 20
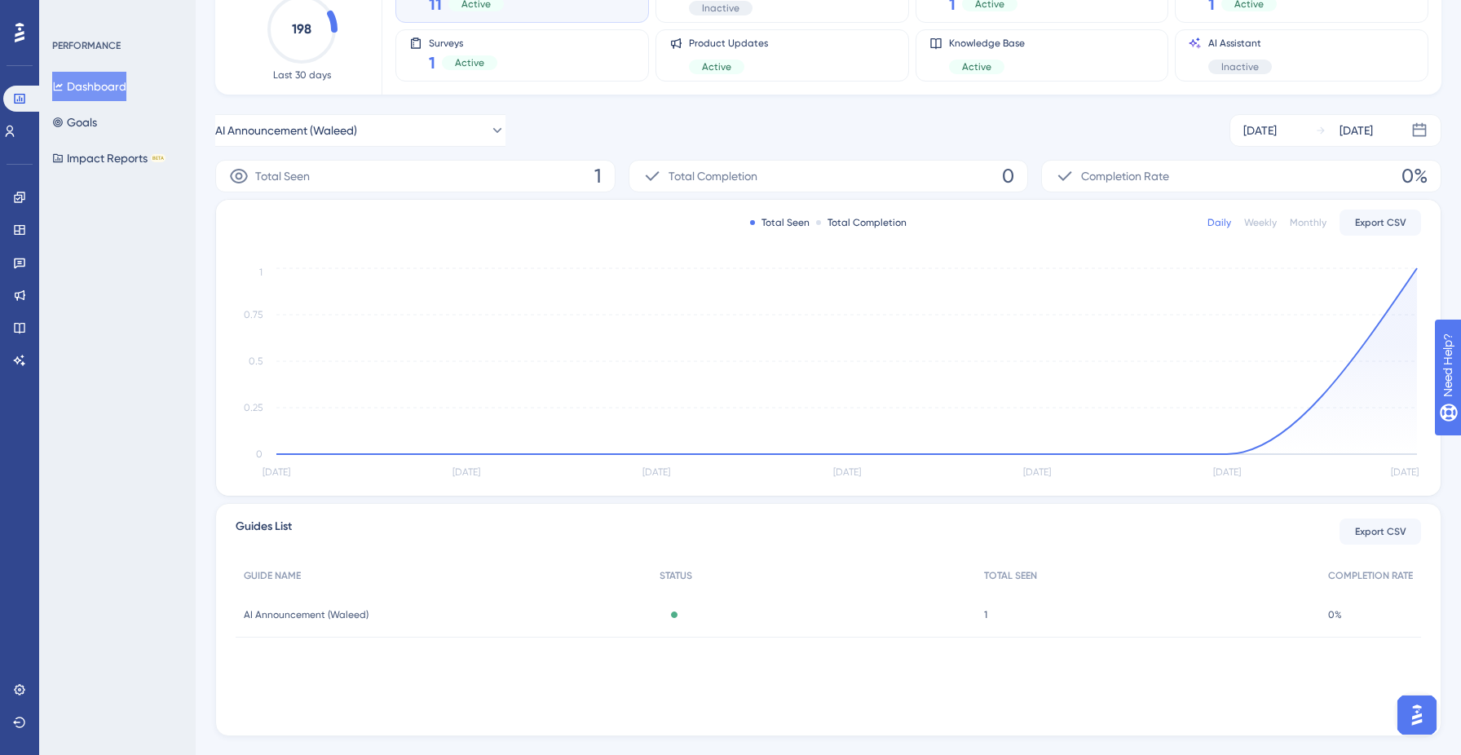
scroll to position [167, 0]
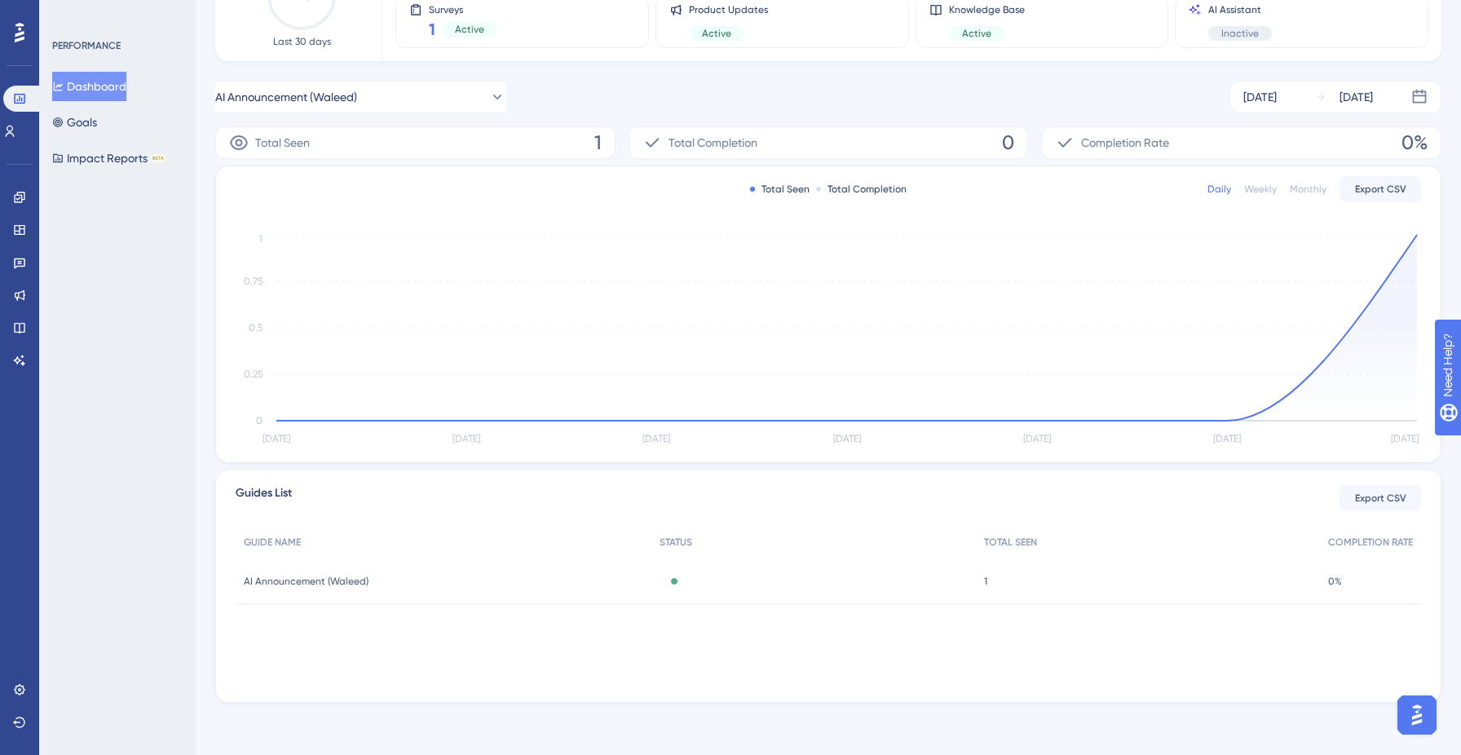
click at [1026, 587] on div "1 1" at bounding box center [1148, 581] width 344 height 46
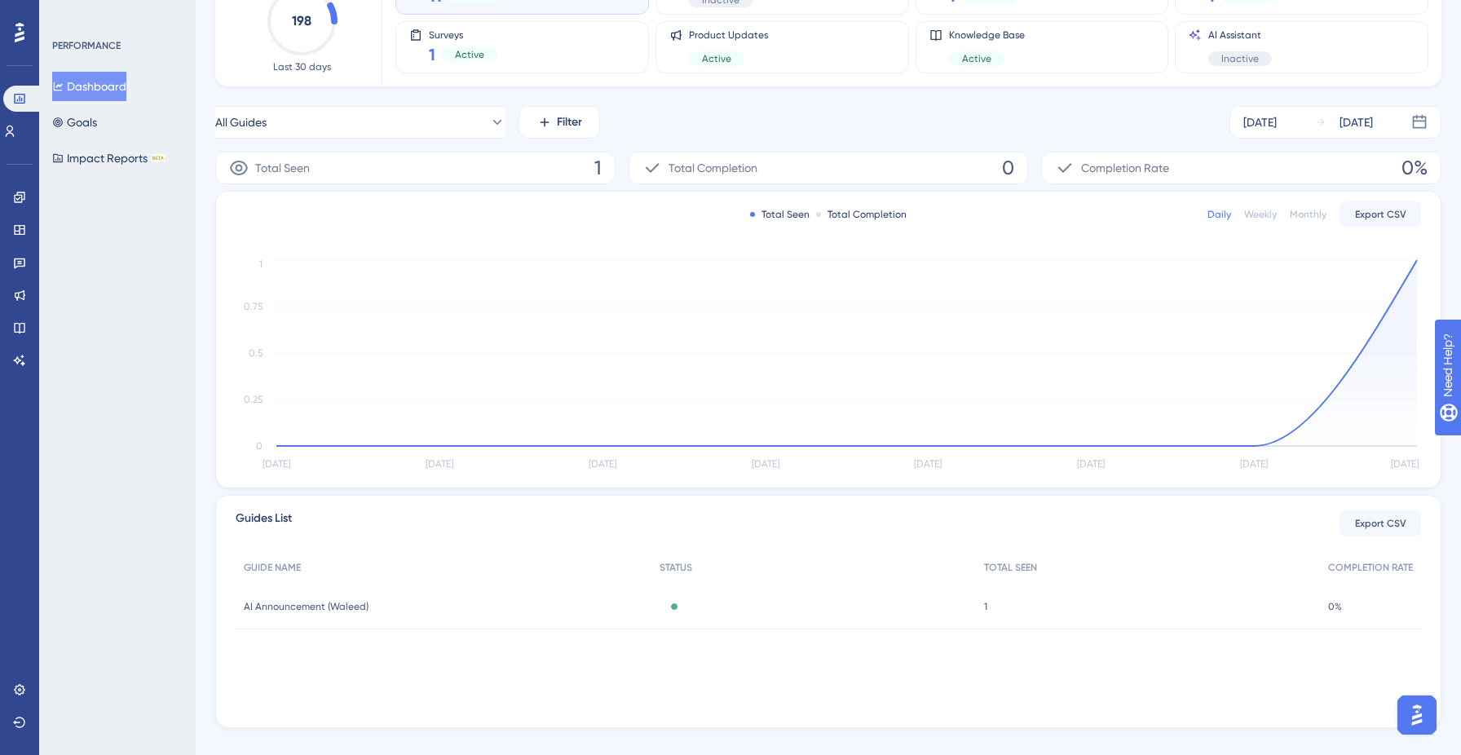
scroll to position [167, 0]
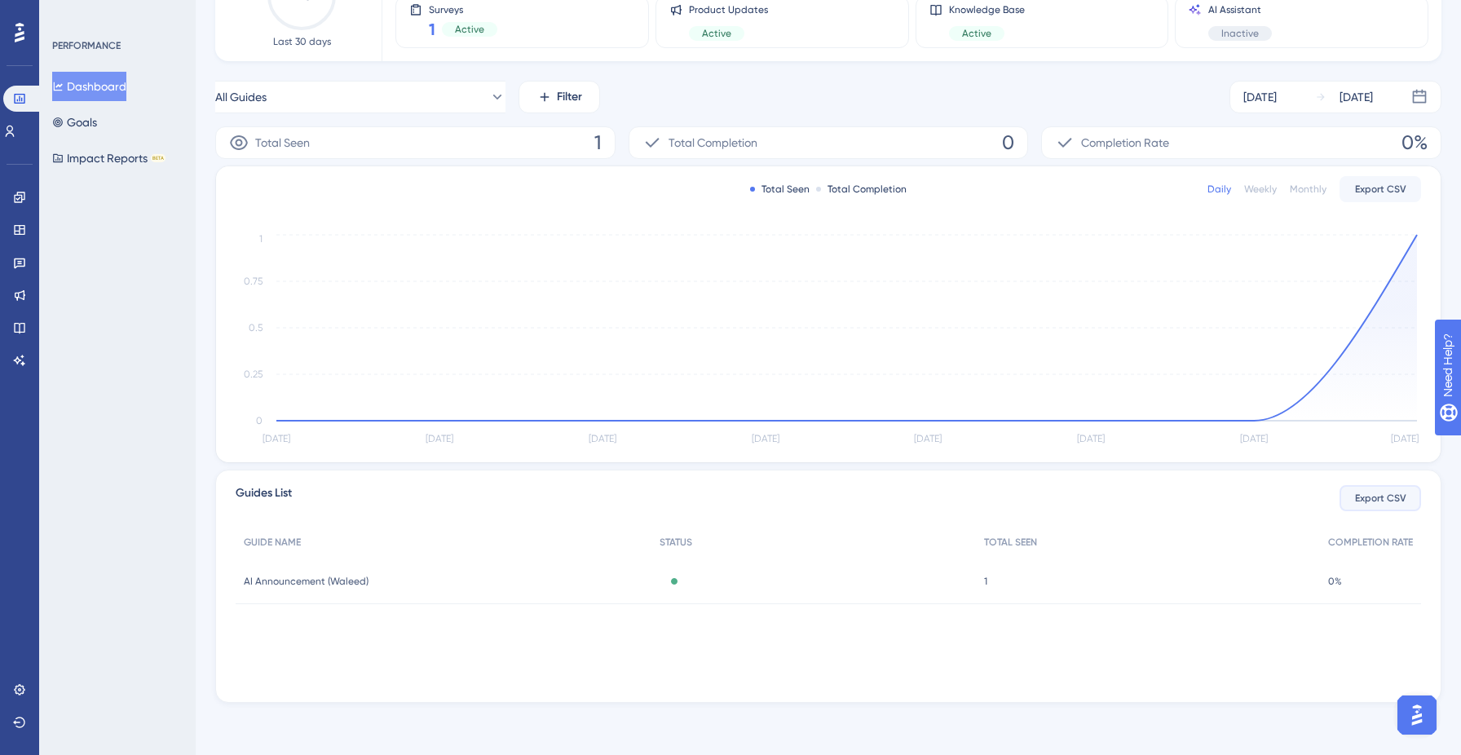
click at [1396, 488] on button "Export CSV" at bounding box center [1380, 498] width 82 height 26
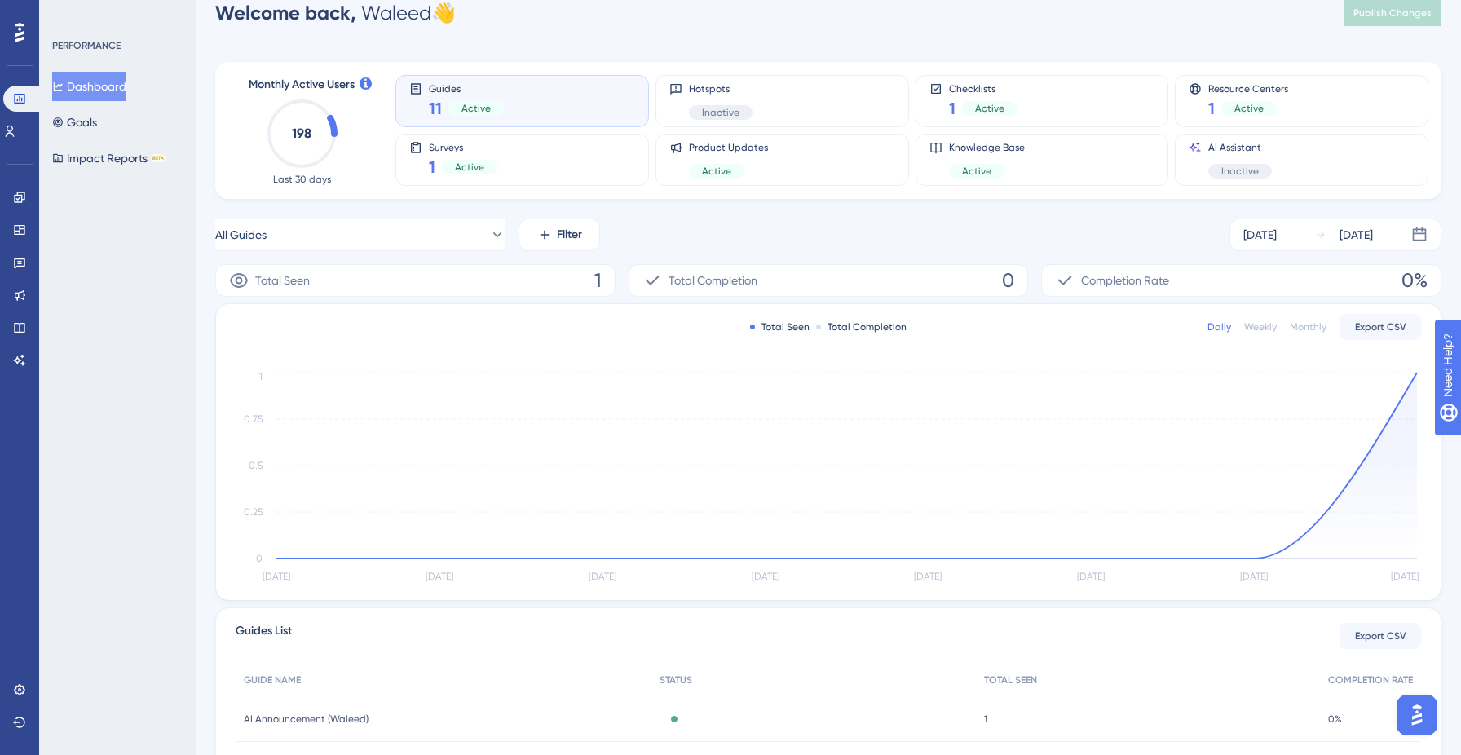
scroll to position [0, 0]
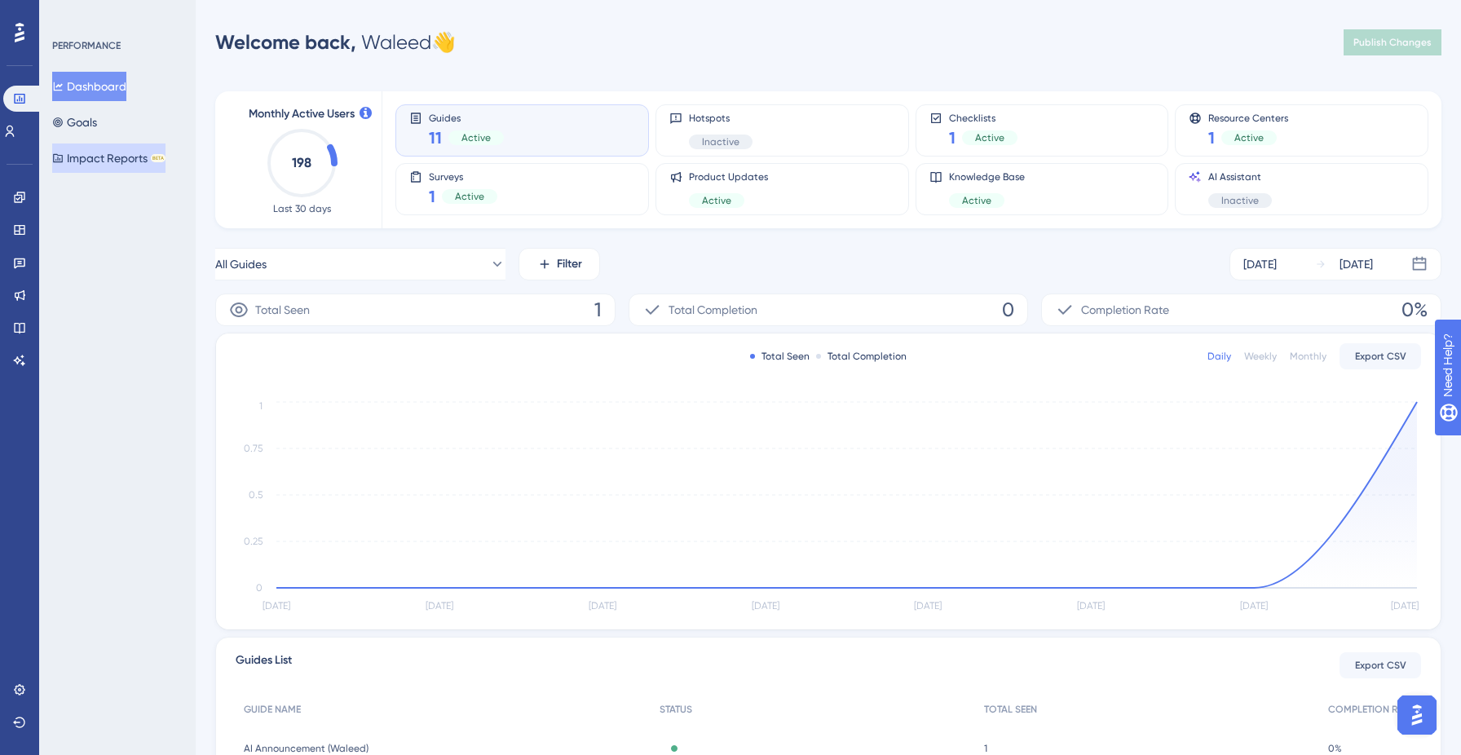
click at [127, 161] on button "Impact Reports BETA" at bounding box center [108, 157] width 113 height 29
